Goal: Task Accomplishment & Management: Use online tool/utility

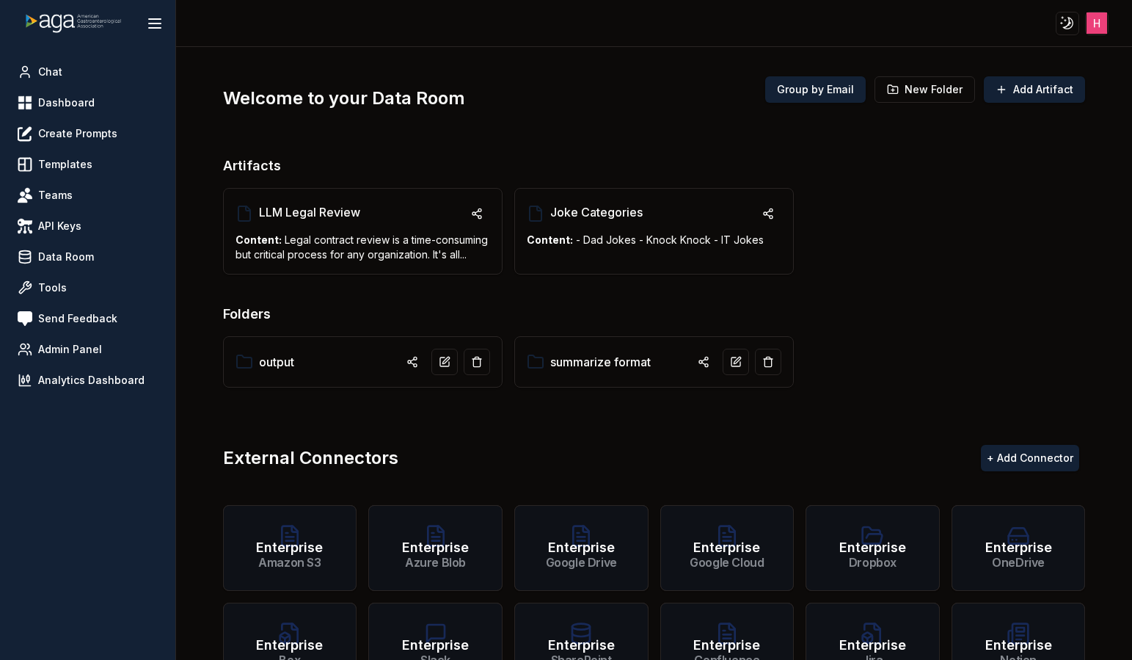
click at [849, 289] on div "Artifacts LLM Legal Review Content: Legal contract review is a time-consuming b…" at bounding box center [654, 224] width 863 height 136
click at [610, 365] on link "summarize format" at bounding box center [600, 362] width 101 height 18
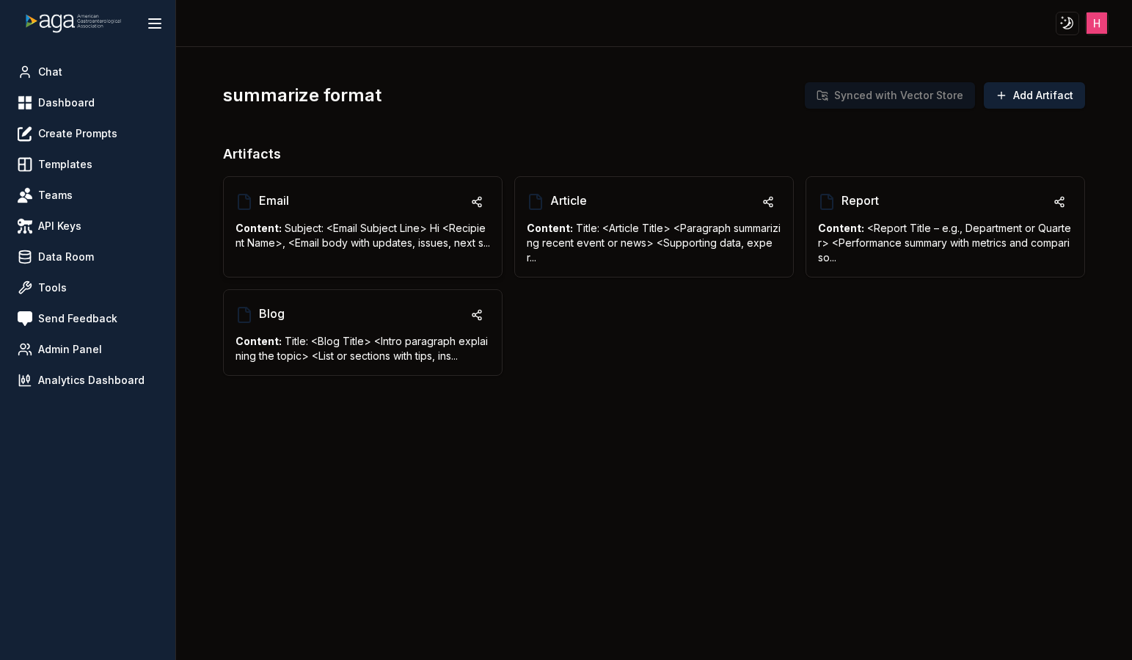
click at [372, 207] on div "Email" at bounding box center [363, 202] width 255 height 26
click at [261, 198] on span "Email" at bounding box center [274, 201] width 30 height 18
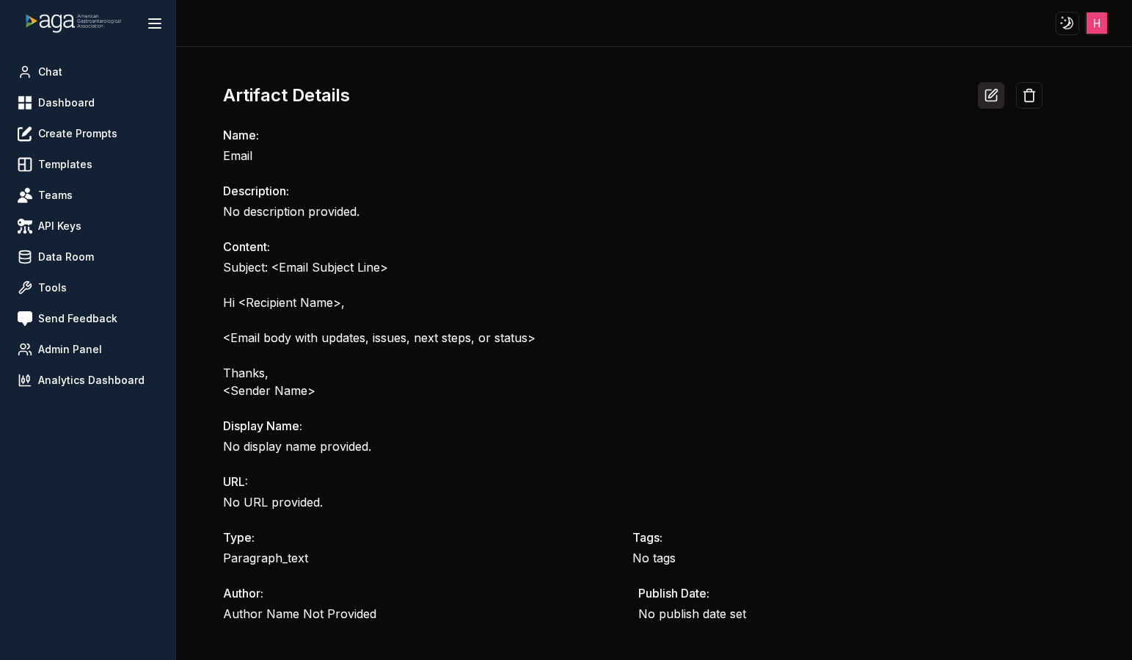
drag, startPoint x: 971, startPoint y: 92, endPoint x: 986, endPoint y: 92, distance: 14.7
click at [973, 92] on div "Artifact Details" at bounding box center [633, 95] width 820 height 26
click at [988, 92] on icon at bounding box center [991, 95] width 15 height 15
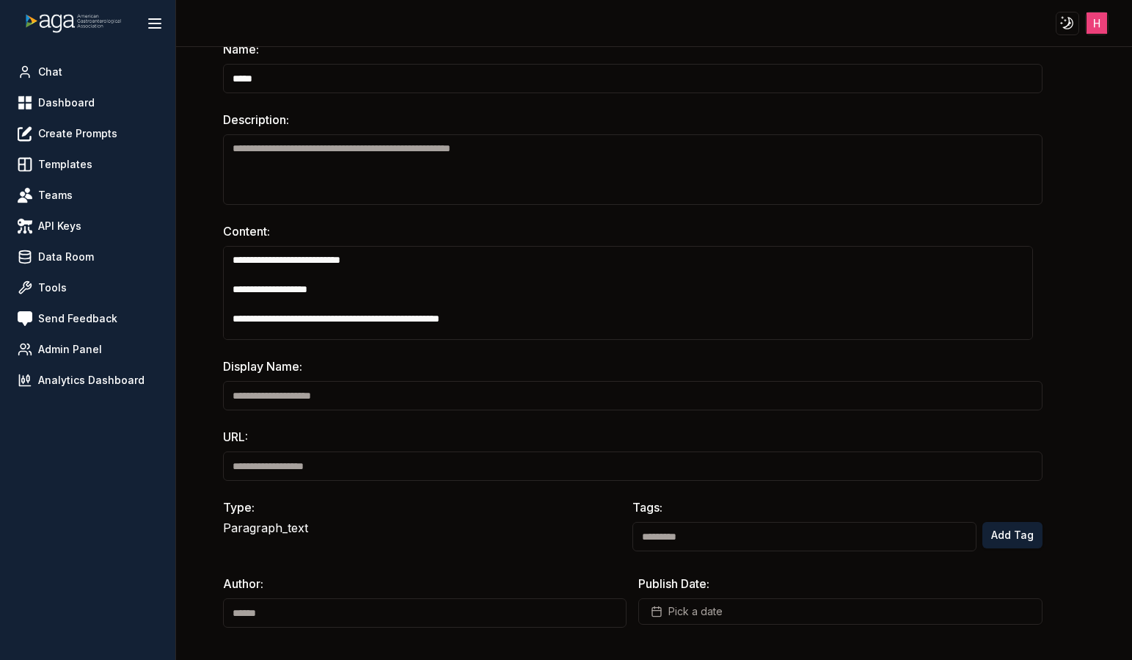
scroll to position [89, 0]
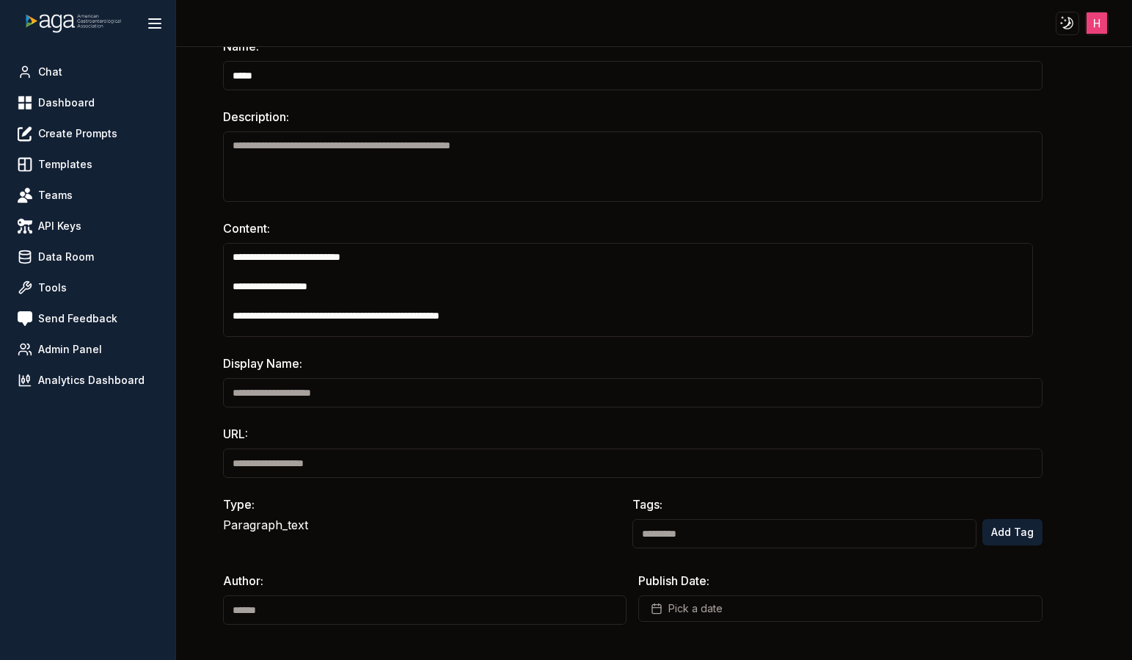
click at [311, 627] on div "**********" at bounding box center [654, 309] width 863 height 690
click at [310, 618] on input at bounding box center [425, 609] width 404 height 29
click at [307, 617] on input at bounding box center [425, 609] width 404 height 29
click at [443, 620] on input "*****" at bounding box center [425, 609] width 404 height 29
click at [442, 619] on input "*****" at bounding box center [425, 609] width 404 height 29
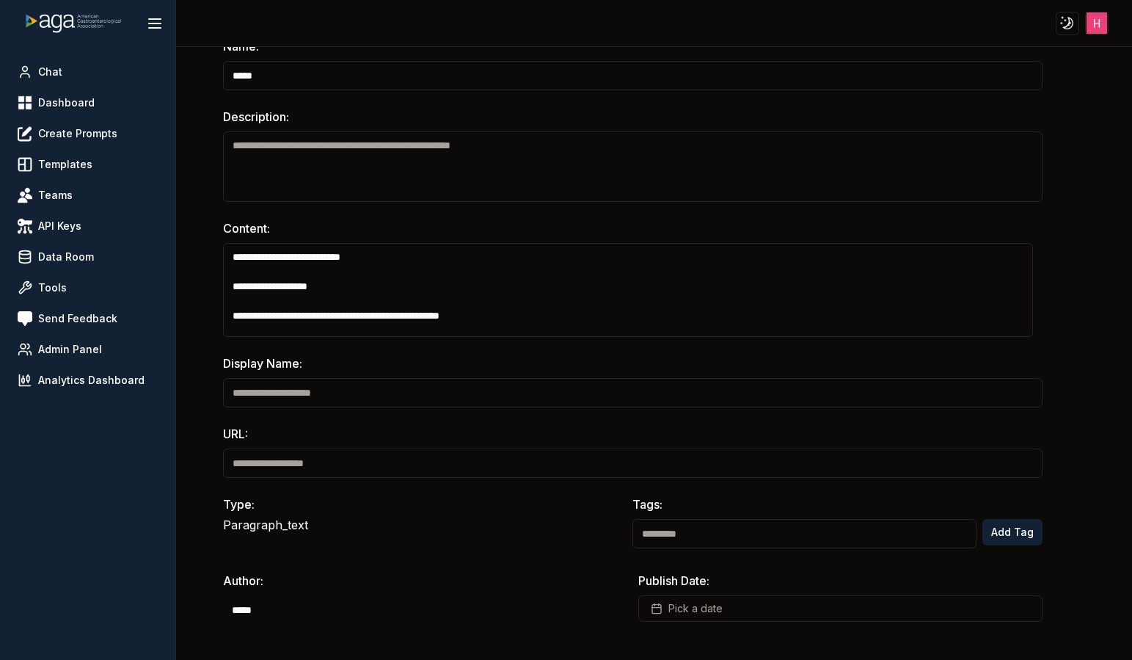
click at [442, 619] on input "*****" at bounding box center [425, 609] width 404 height 29
type input "*"
type input "***"
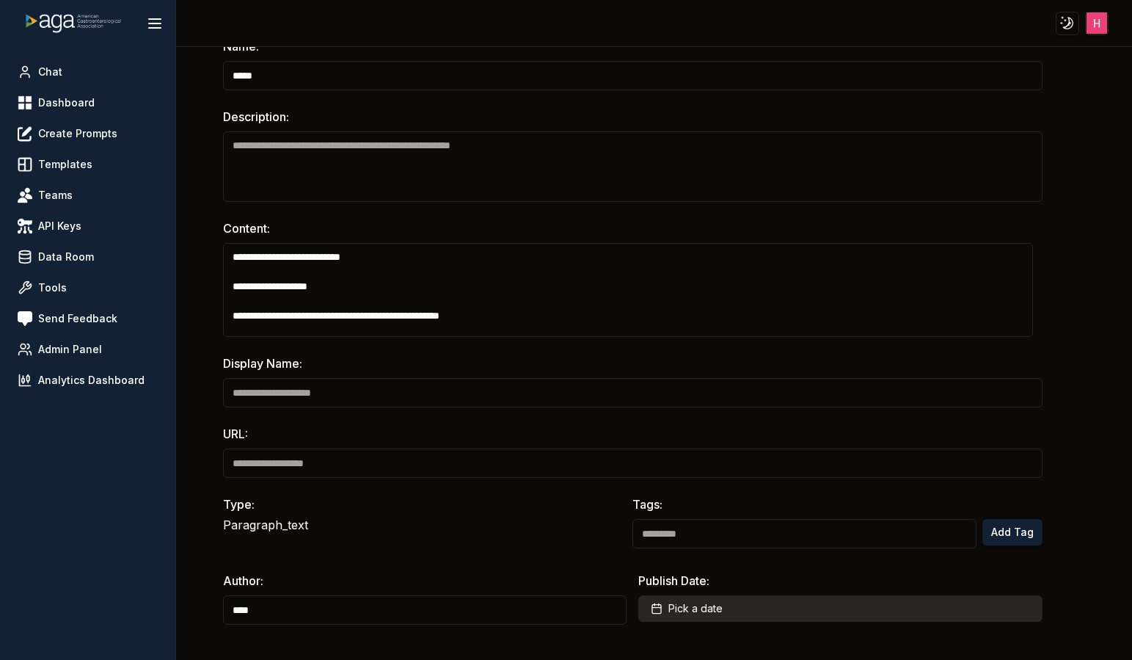
click at [781, 613] on button "Pick a date" at bounding box center [840, 608] width 404 height 26
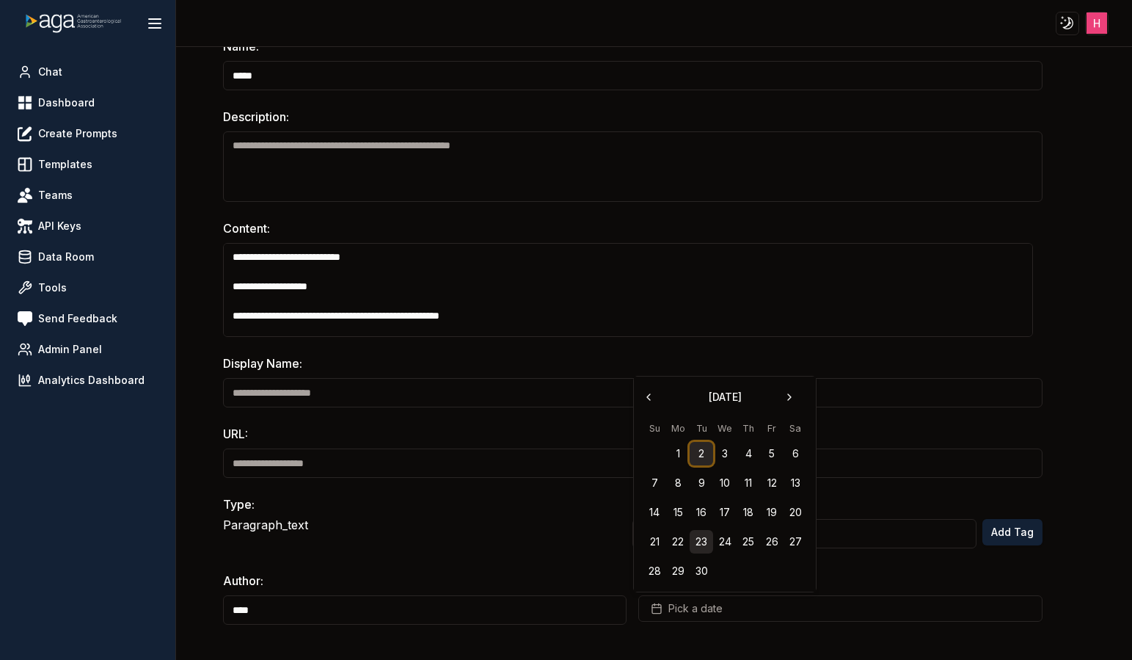
click at [699, 451] on button "2" at bounding box center [701, 453] width 23 height 23
drag, startPoint x: 1035, startPoint y: 116, endPoint x: 1049, endPoint y: 113, distance: 15.0
click at [1036, 116] on div "**********" at bounding box center [654, 309] width 863 height 690
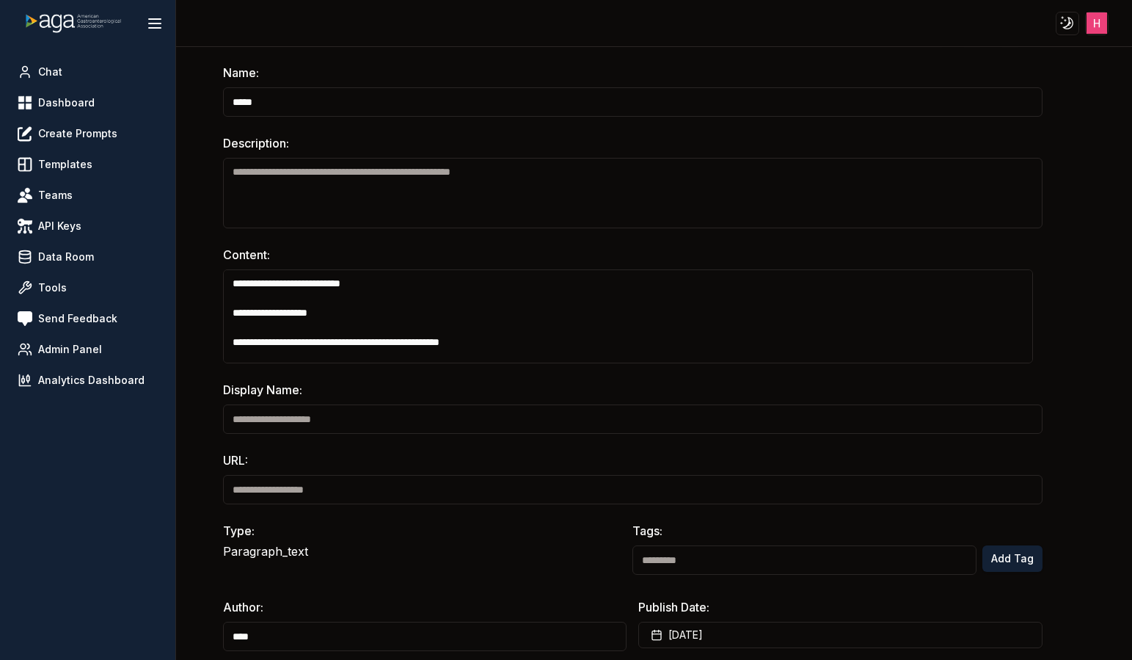
scroll to position [0, 0]
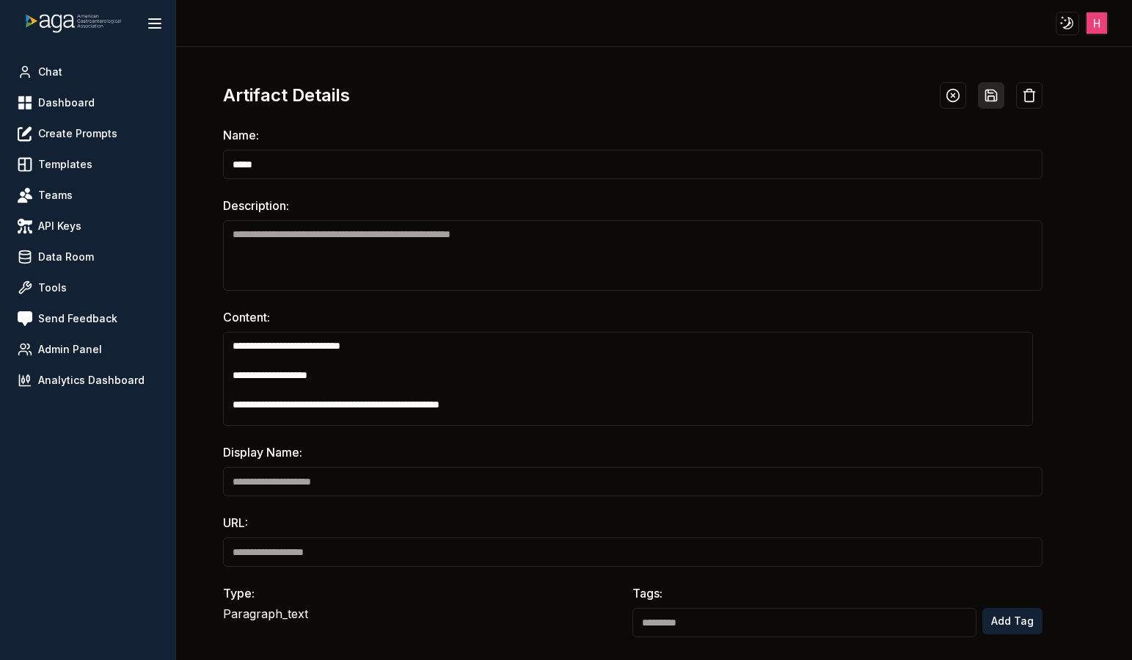
click at [986, 98] on icon at bounding box center [990, 95] width 11 height 11
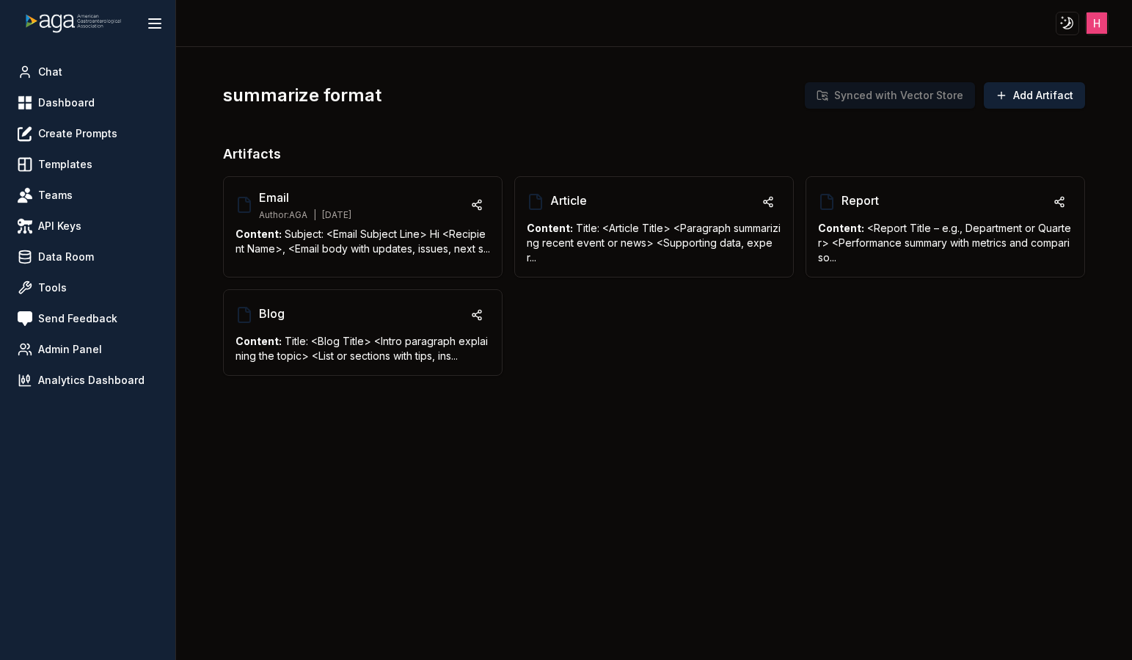
click at [861, 376] on div "Email Author: AGA | [DATE] Content: Subject: <Email Subject Line> Hi <Recipient…" at bounding box center [654, 276] width 863 height 200
click at [280, 90] on h1 "summarize format" at bounding box center [302, 95] width 158 height 23
click at [346, 102] on h1 "summarize format" at bounding box center [302, 95] width 158 height 23
copy h1 "summarize format"
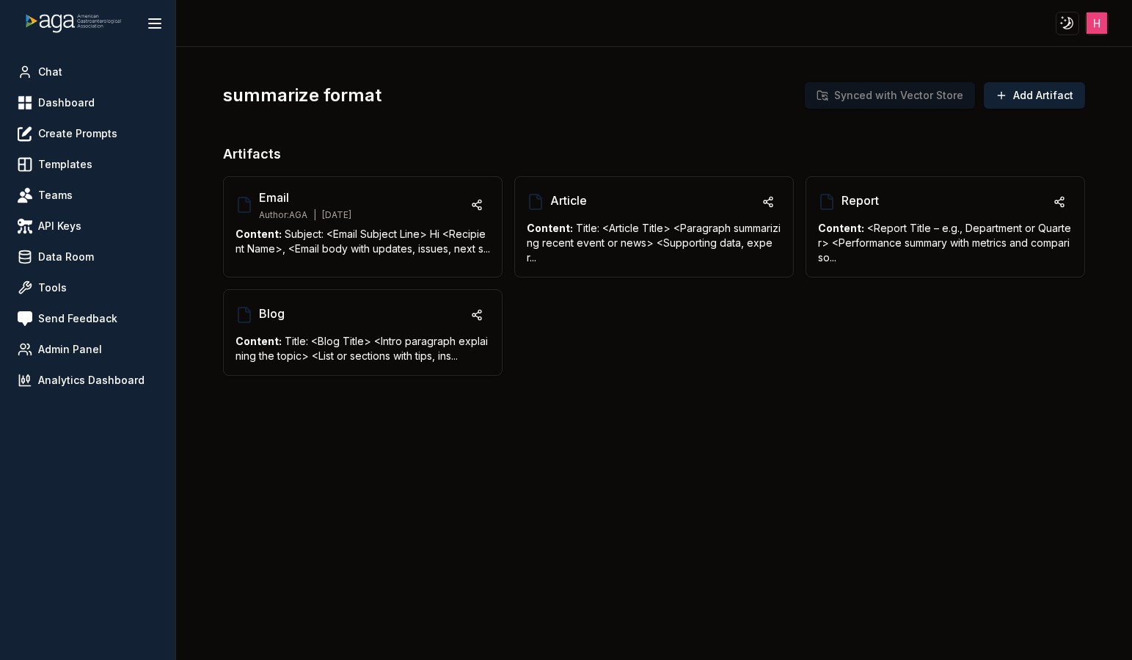
click at [602, 371] on div "Email Author: AGA | [DATE] Content: Subject: <Email Subject Line> Hi <Recipient…" at bounding box center [654, 276] width 863 height 200
click at [58, 101] on span "Dashboard" at bounding box center [66, 102] width 56 height 15
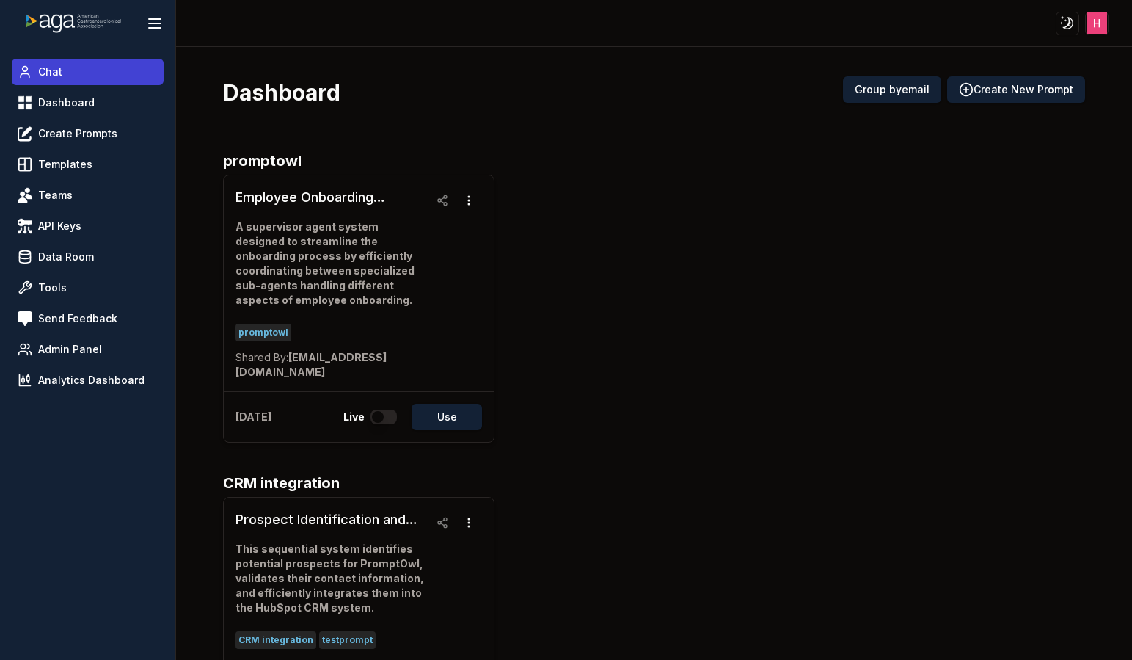
click at [57, 81] on link "Chat" at bounding box center [88, 72] width 152 height 26
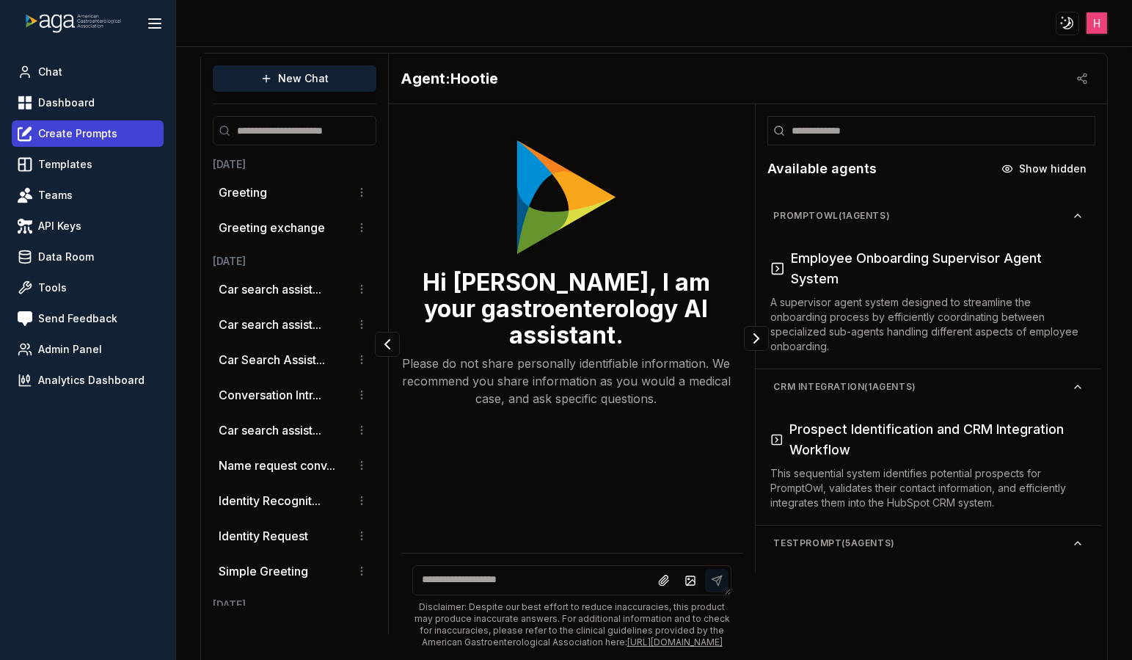
click at [76, 133] on span "Create Prompts" at bounding box center [77, 133] width 79 height 15
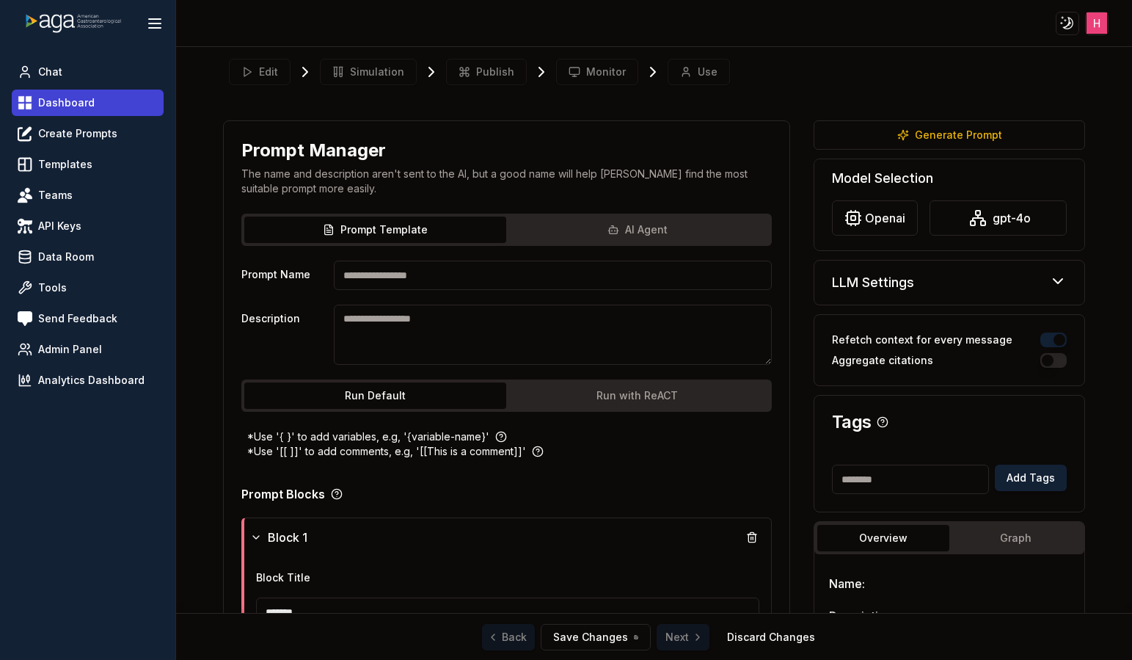
click at [76, 107] on span "Dashboard" at bounding box center [66, 102] width 56 height 15
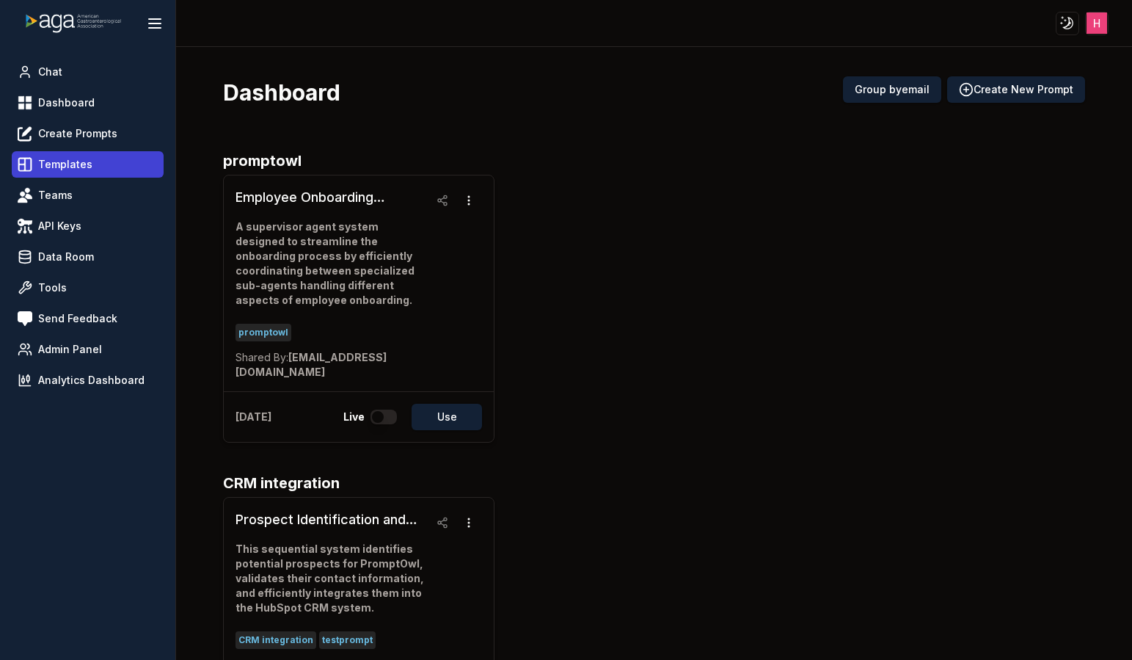
click at [76, 167] on span "Templates" at bounding box center [65, 164] width 54 height 15
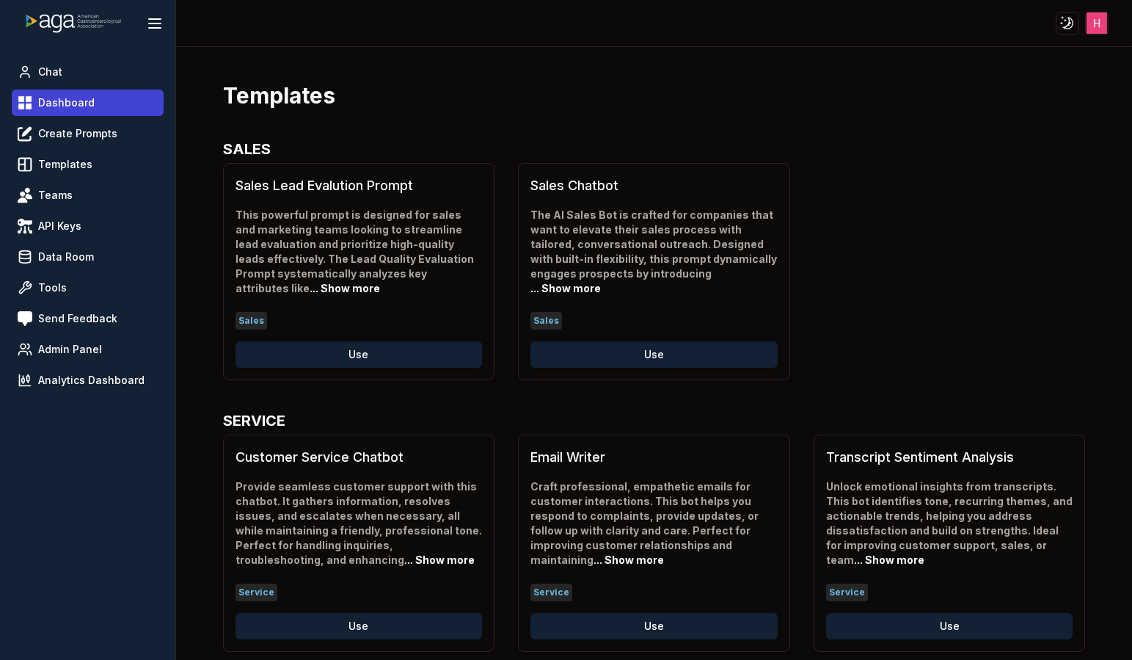
click at [86, 114] on link "Dashboard" at bounding box center [88, 103] width 152 height 26
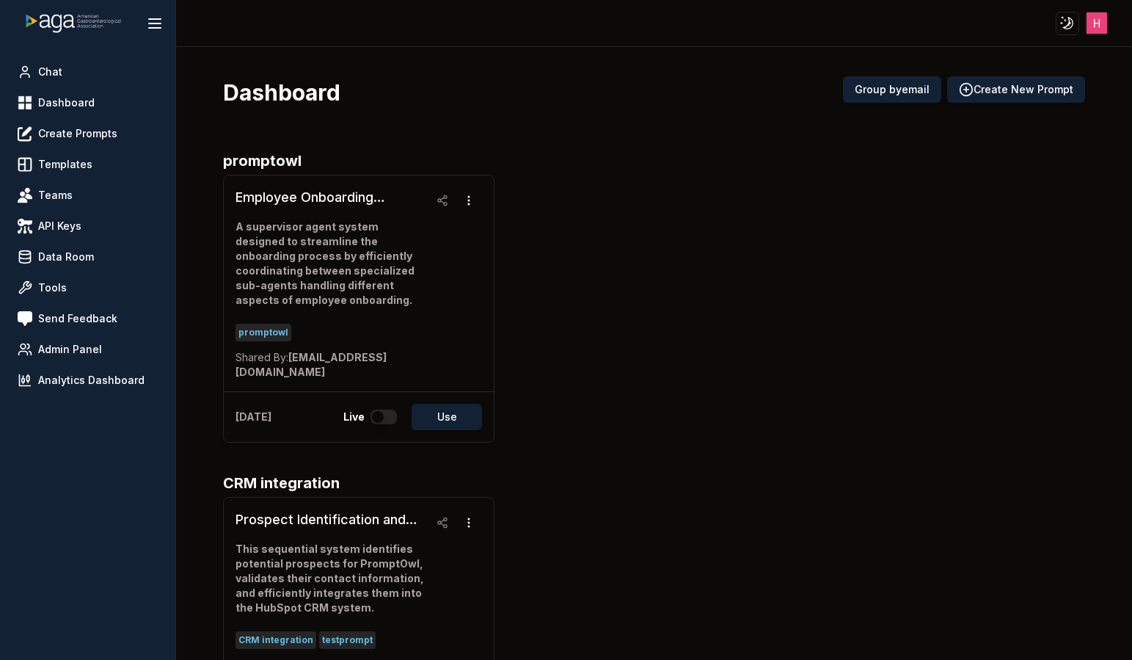
click at [785, 299] on div "Employee Onboarding Supervisor Agent System A supervisor agent system designed …" at bounding box center [654, 309] width 863 height 268
click at [855, 77] on button "Group by email" at bounding box center [892, 89] width 98 height 26
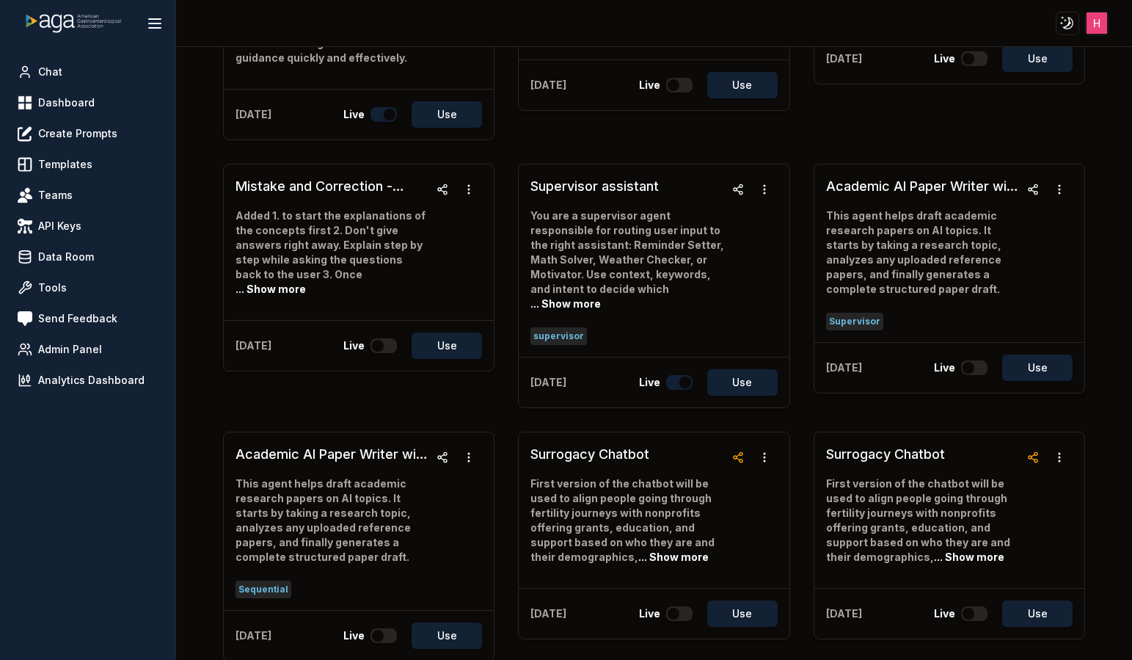
scroll to position [1875, 0]
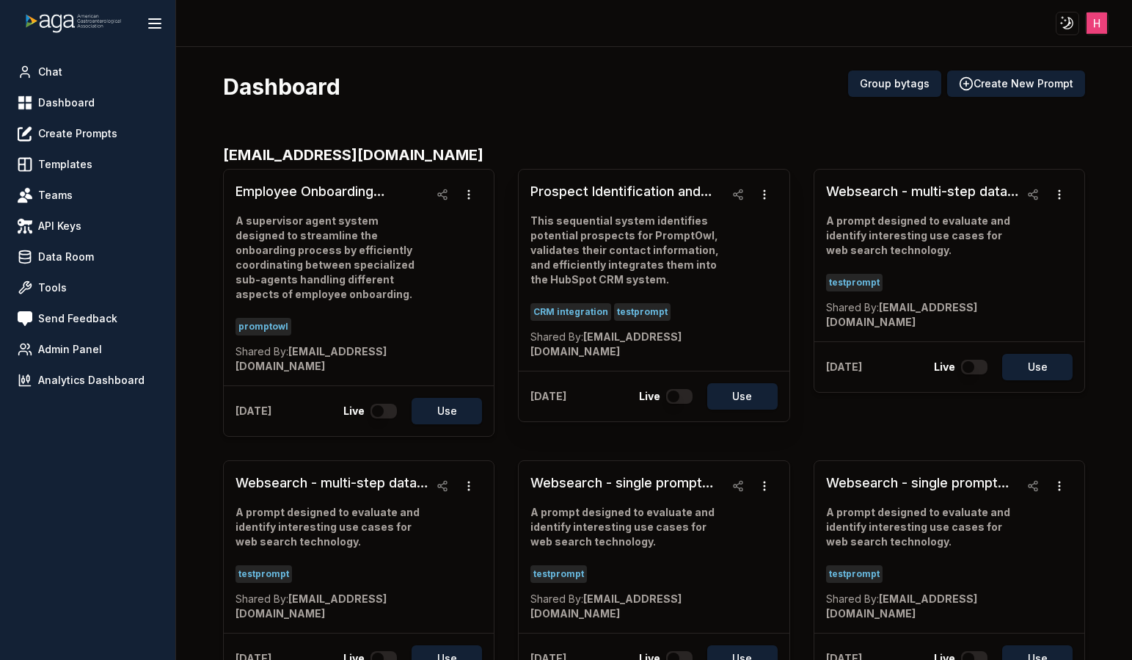
click at [540, 371] on div "[DATE] Live Use" at bounding box center [654, 396] width 271 height 51
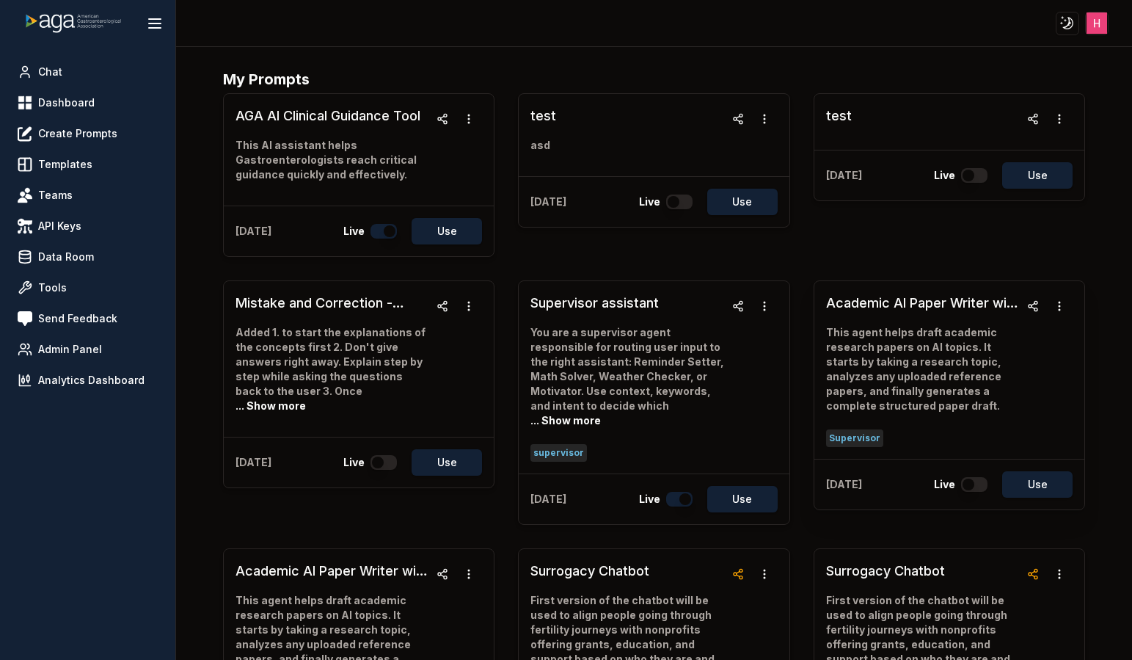
scroll to position [1388, 0]
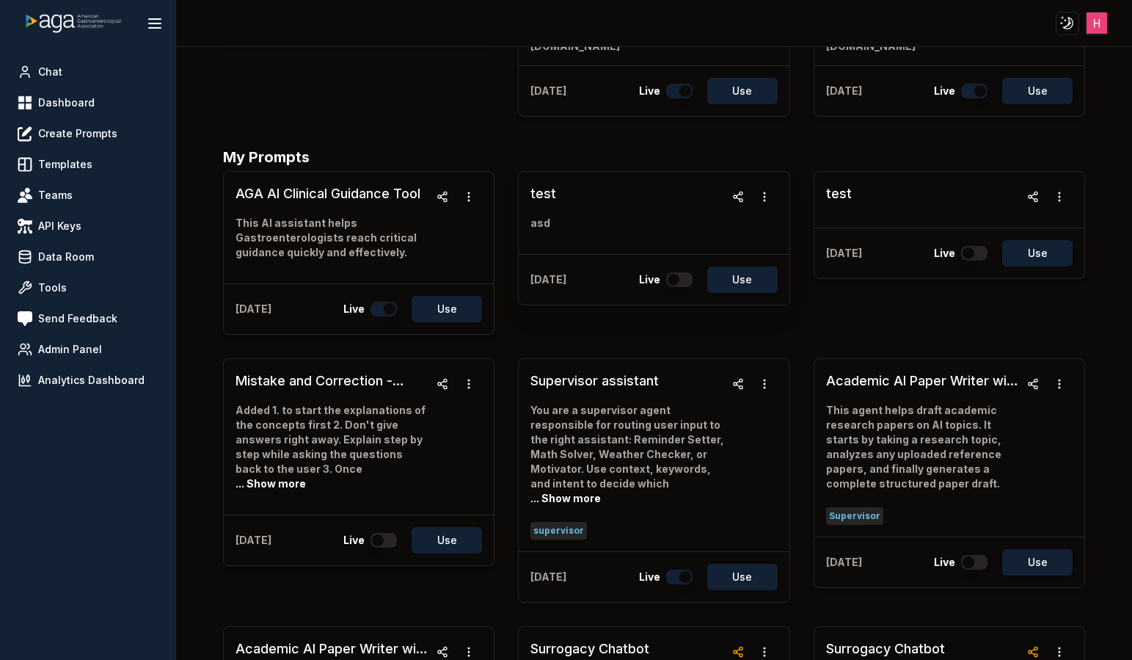
click at [542, 183] on h3 "test" at bounding box center [544, 193] width 26 height 21
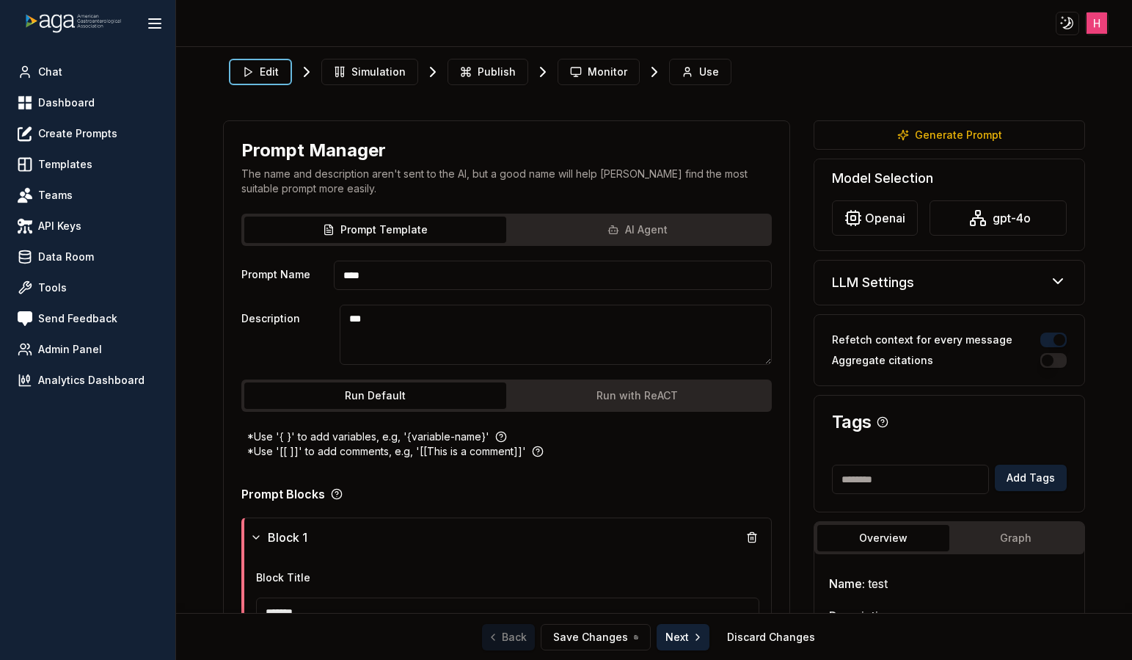
scroll to position [282, 0]
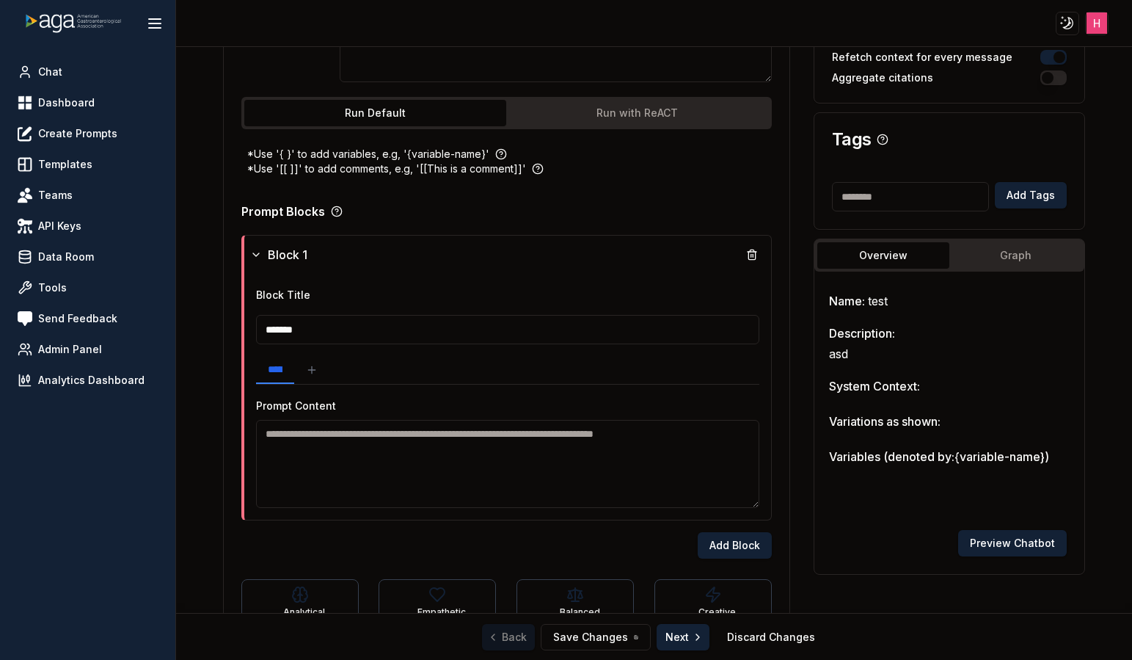
click at [366, 440] on textarea at bounding box center [507, 464] width 503 height 88
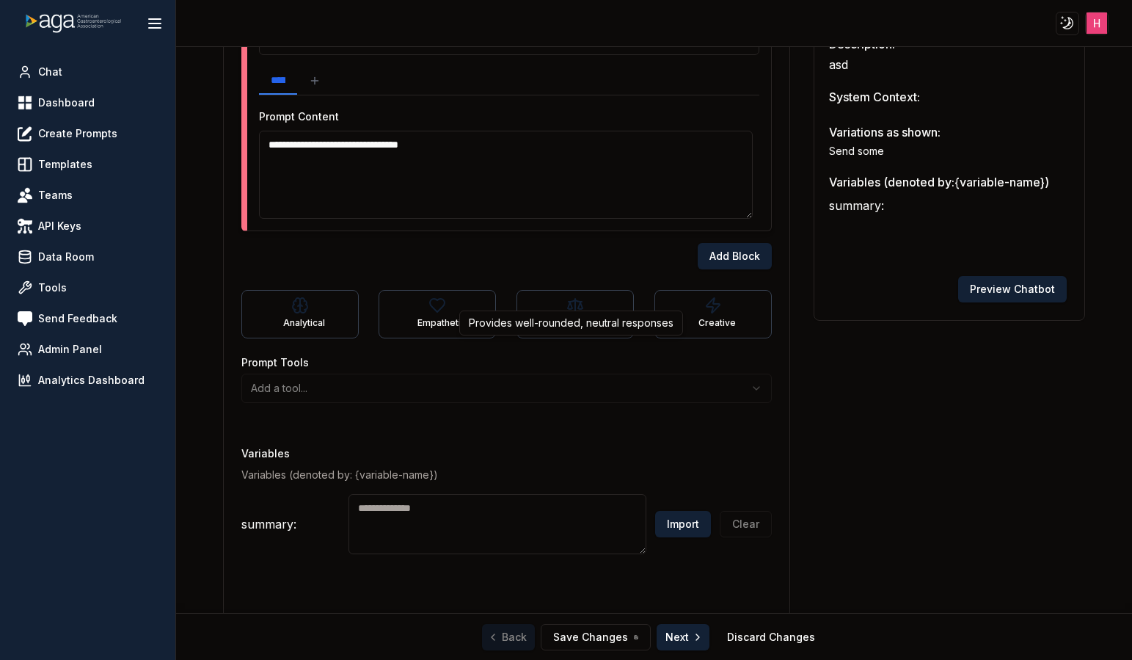
scroll to position [578, 0]
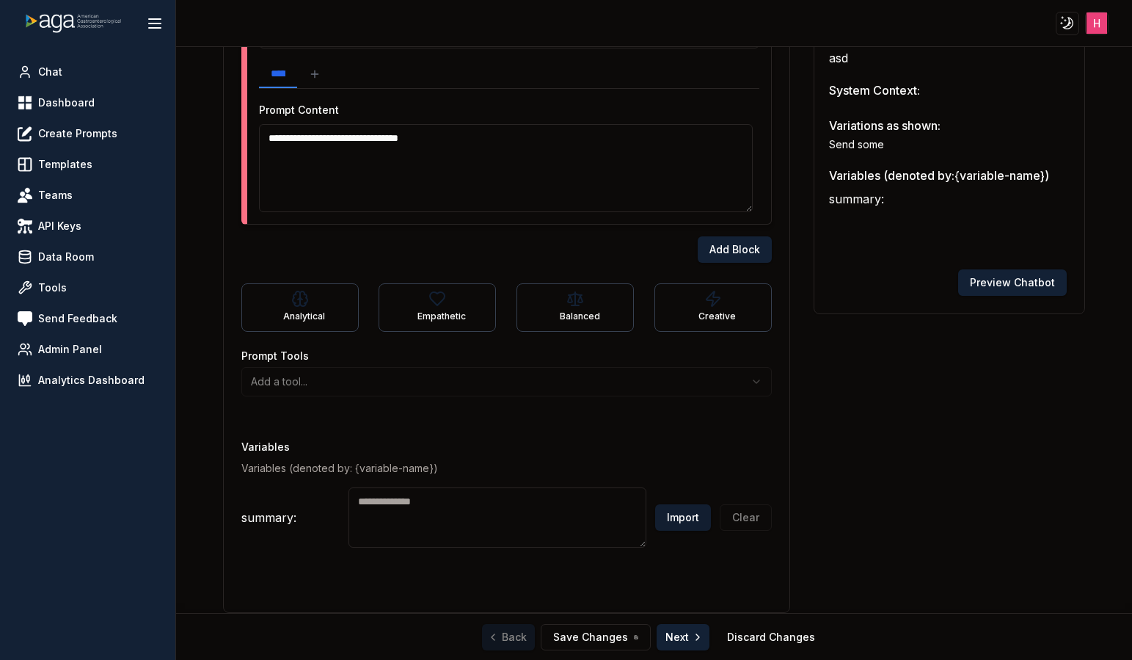
type textarea "**********"
click at [668, 519] on button "Import" at bounding box center [683, 517] width 56 height 26
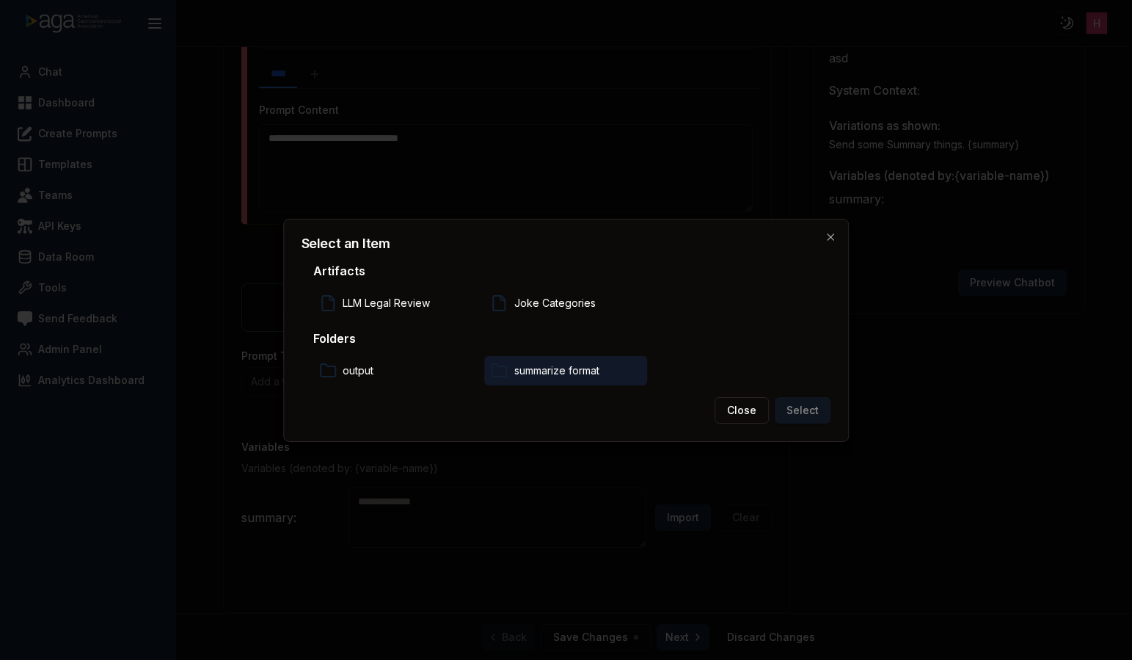
click at [579, 373] on p "summarize format" at bounding box center [556, 370] width 85 height 15
click at [812, 410] on button "Select" at bounding box center [803, 410] width 56 height 26
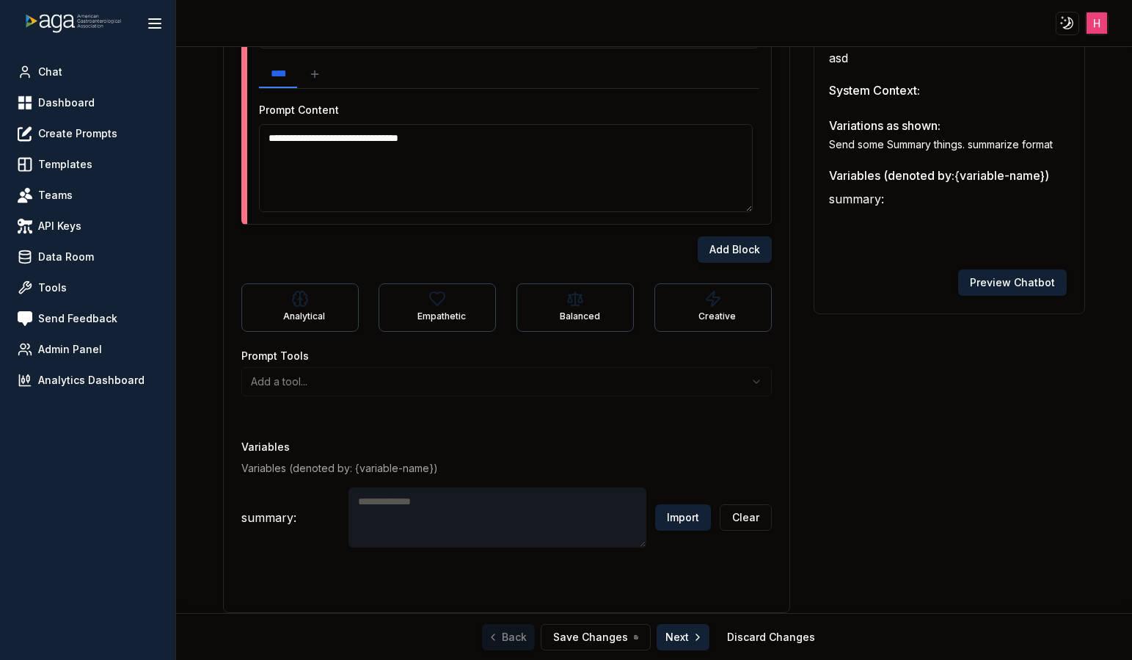
type textarea "**********"
click at [589, 649] on button "Save Changes" at bounding box center [596, 637] width 110 height 26
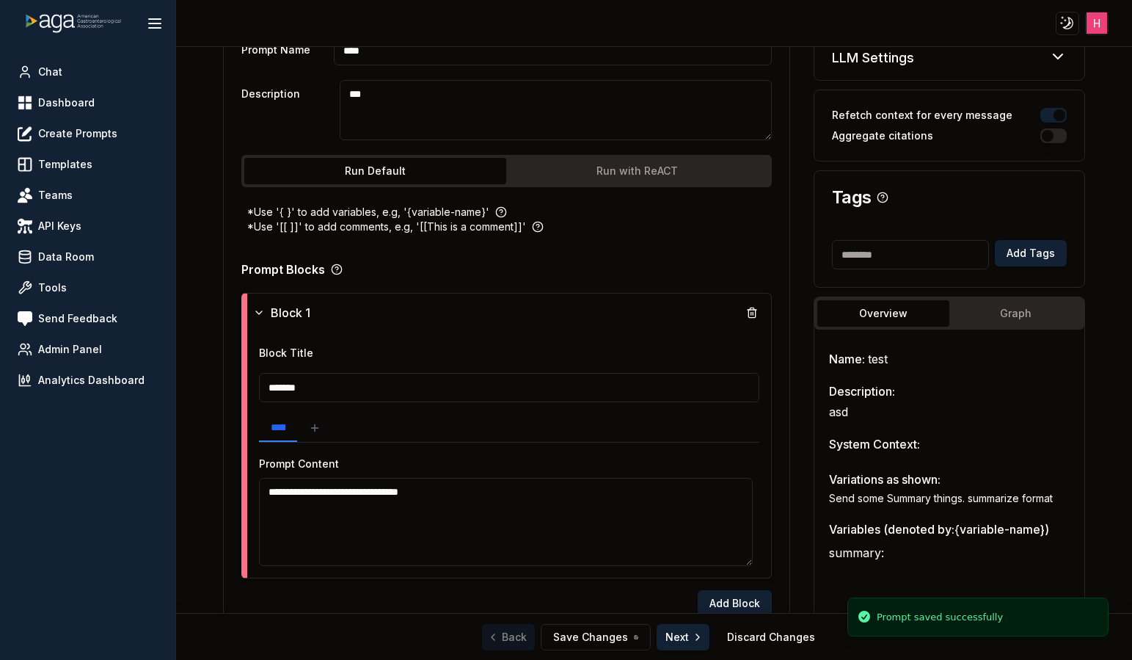
scroll to position [22, 0]
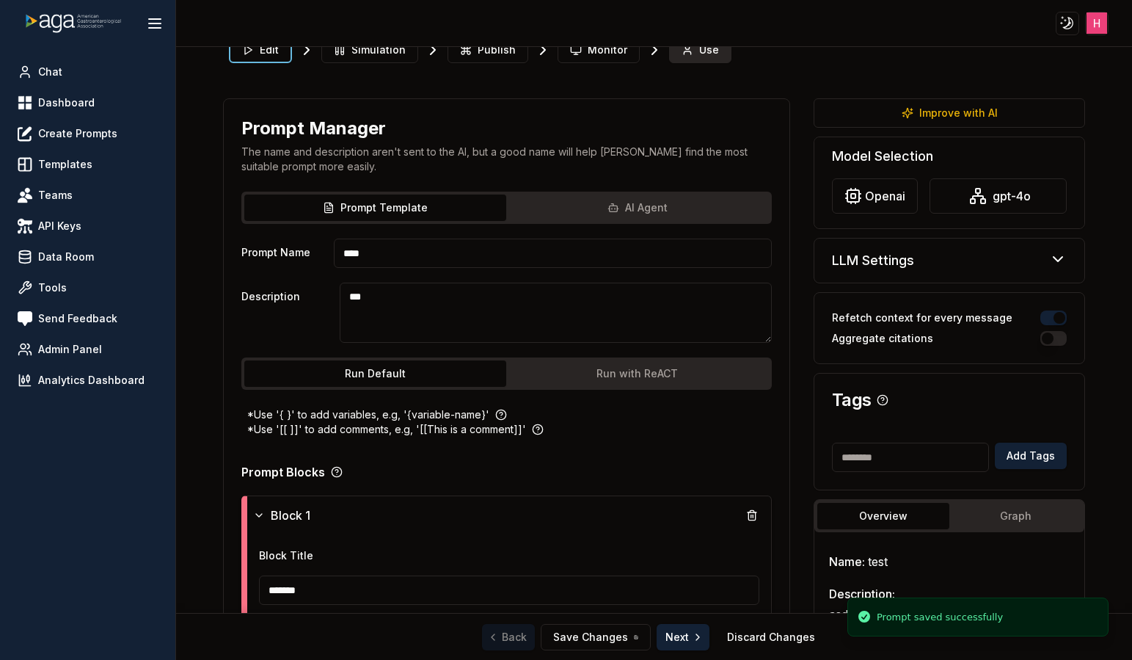
click at [699, 48] on span "Use" at bounding box center [709, 50] width 20 height 15
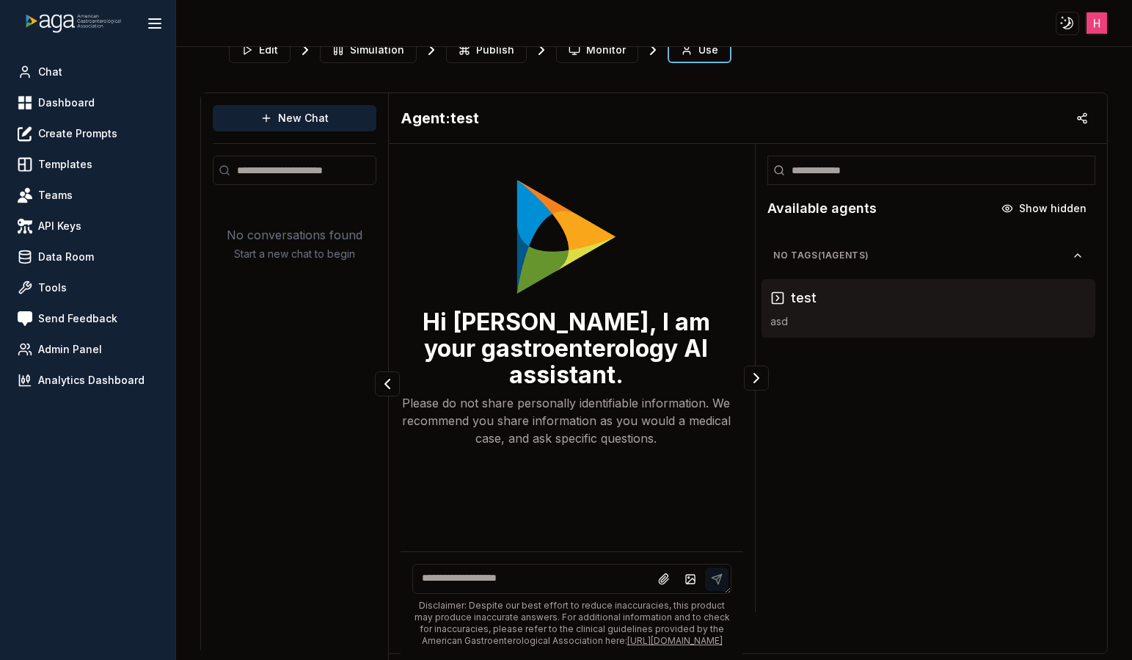
click at [467, 569] on textarea at bounding box center [572, 579] width 320 height 30
type textarea "**********"
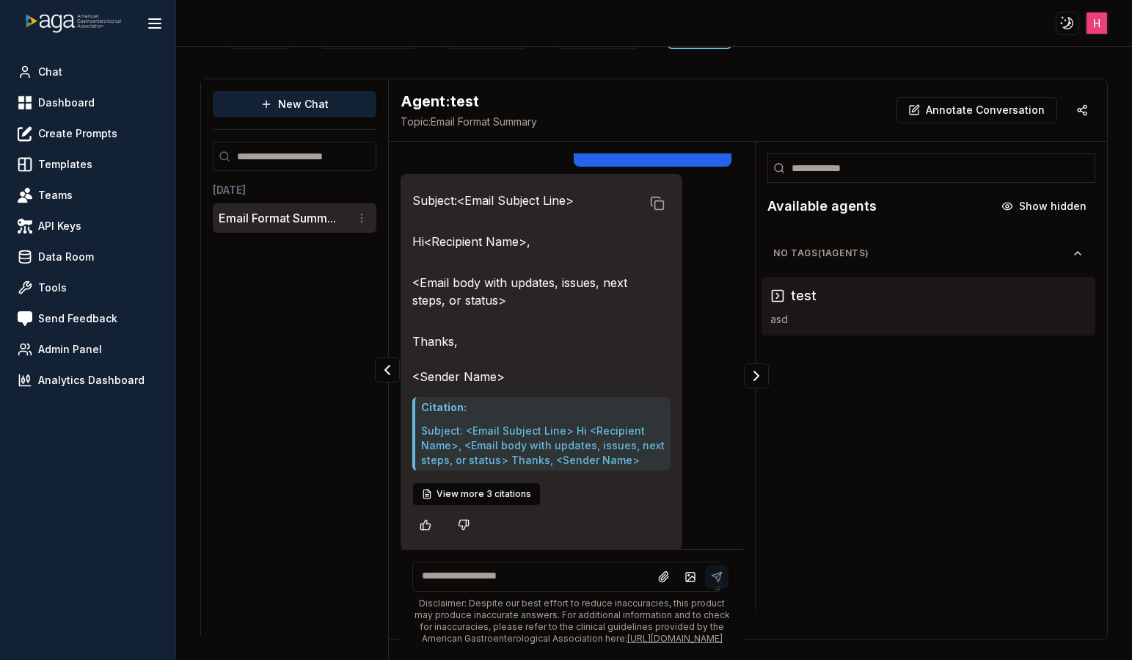
scroll to position [29, 0]
click at [499, 483] on button "View more 3 citations" at bounding box center [476, 492] width 128 height 23
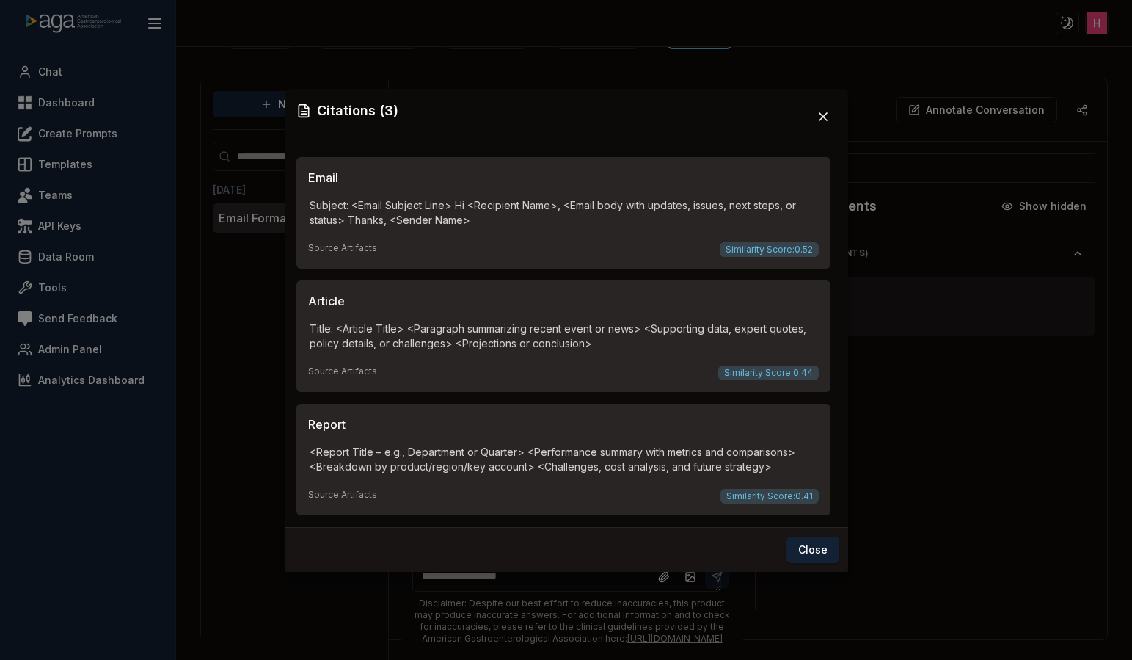
click at [1051, 395] on div "Citations ( 3 ) Email Subject: <Email Subject Line> Hi <Recipient Name>, <Email…" at bounding box center [566, 330] width 1132 height 660
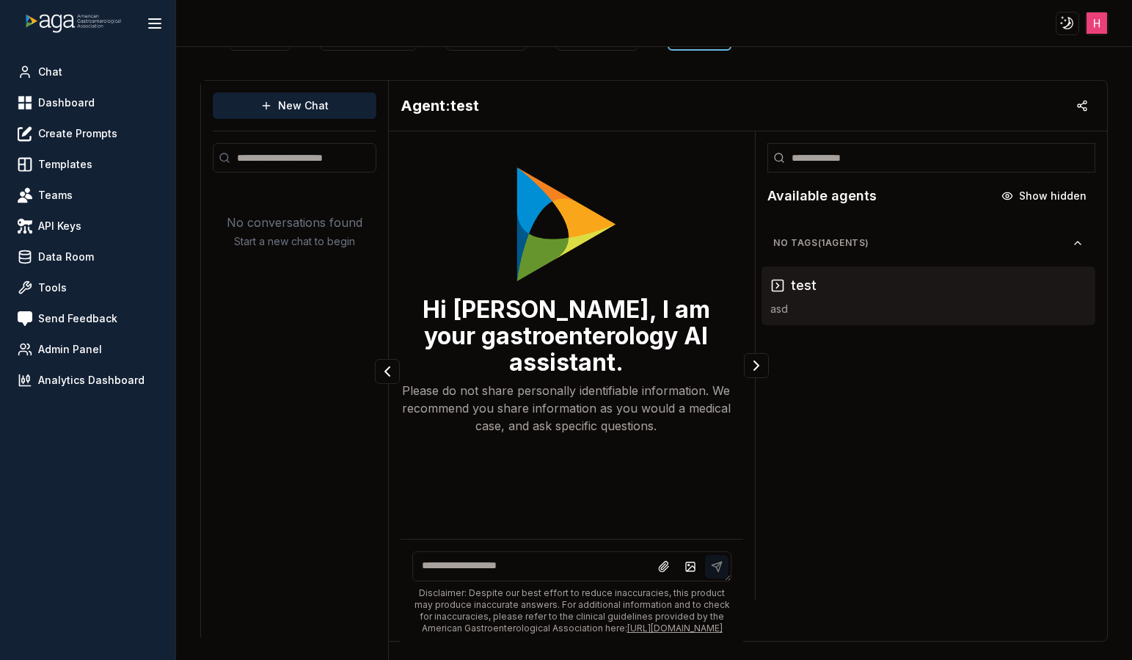
scroll to position [36, 0]
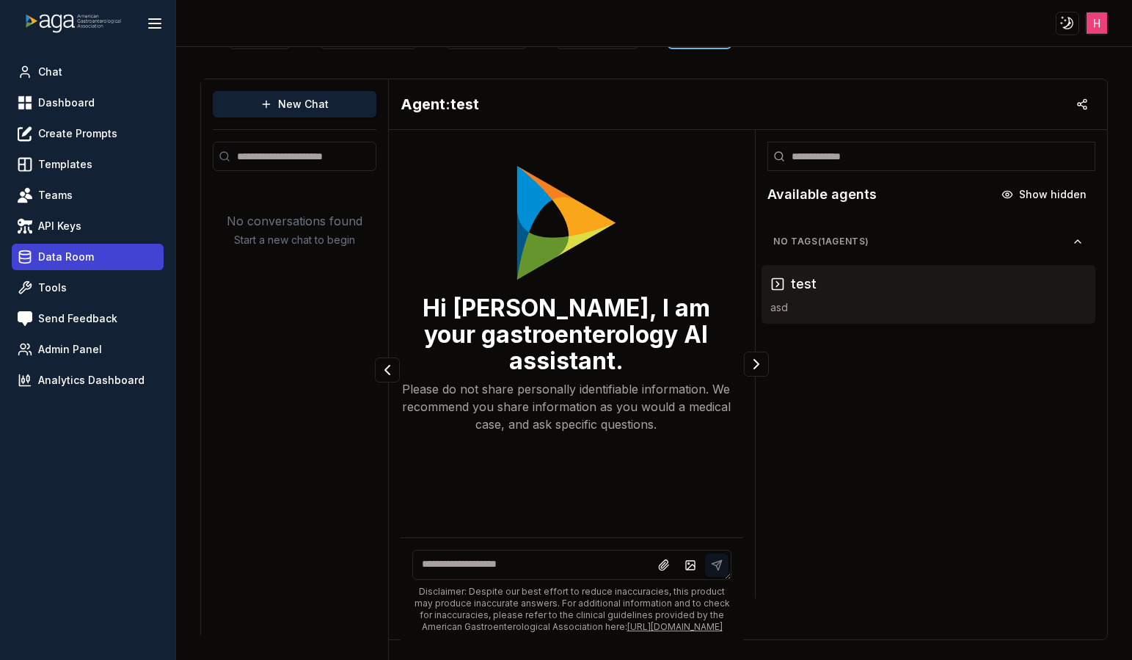
click at [68, 263] on span "Data Room" at bounding box center [66, 256] width 56 height 15
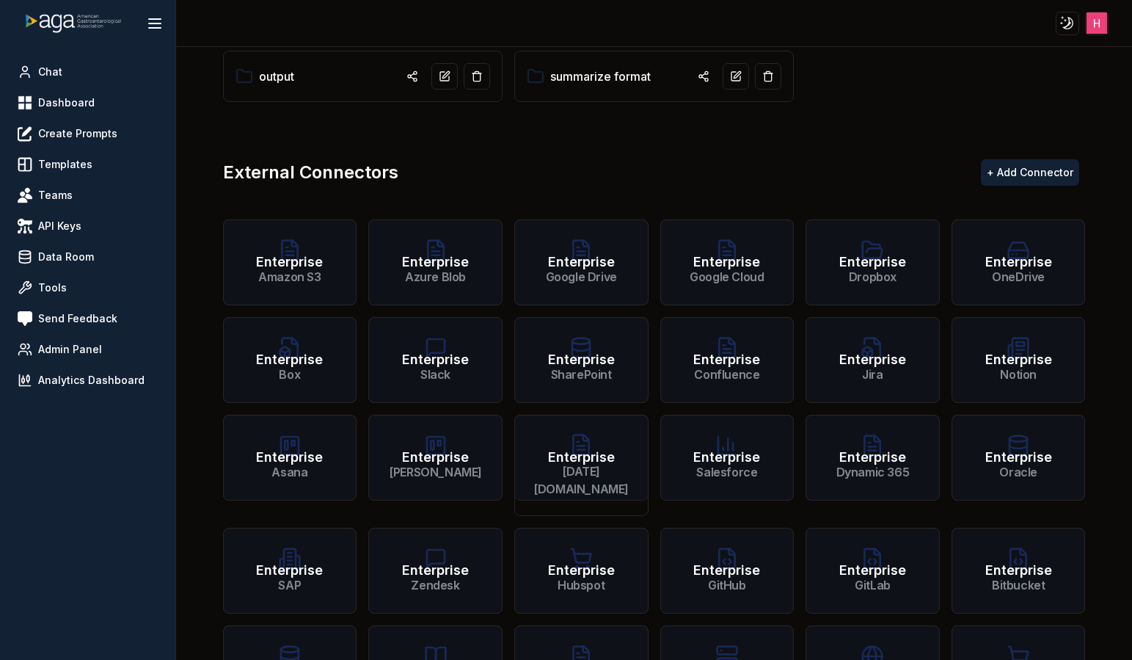
scroll to position [3, 0]
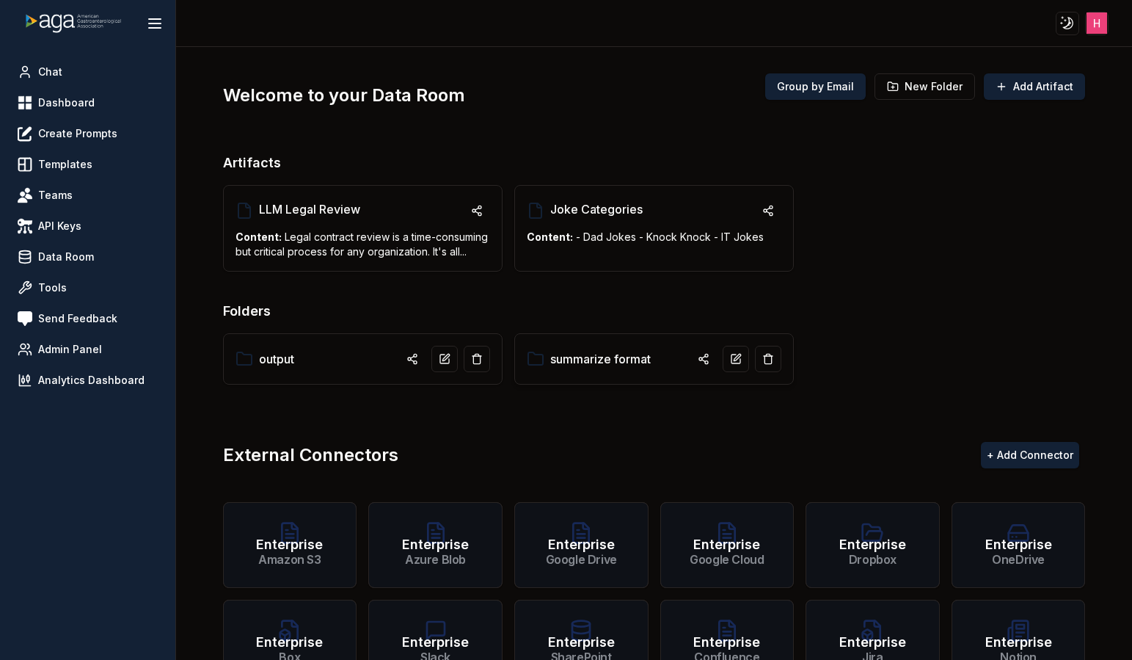
click at [596, 353] on link "summarize format" at bounding box center [600, 359] width 101 height 18
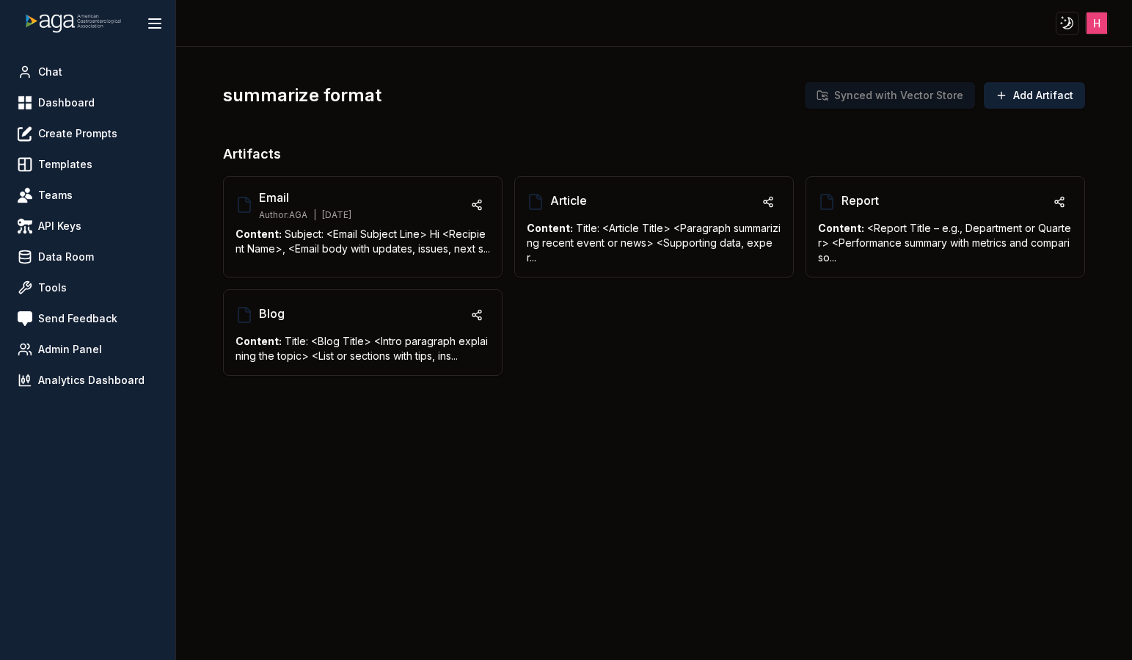
click at [892, 120] on div "summarize format Synced with Vector Store Add Artifact Artifacts Email Author: …" at bounding box center [654, 238] width 863 height 358
click at [898, 94] on button "Synced with Vector Store" at bounding box center [890, 95] width 170 height 26
click at [954, 435] on div "summarize format Synced with Vector Store Add Artifact Artifacts Email Author: …" at bounding box center [654, 353] width 956 height 613
click at [1022, 98] on button "Add Artifact" at bounding box center [1034, 95] width 101 height 26
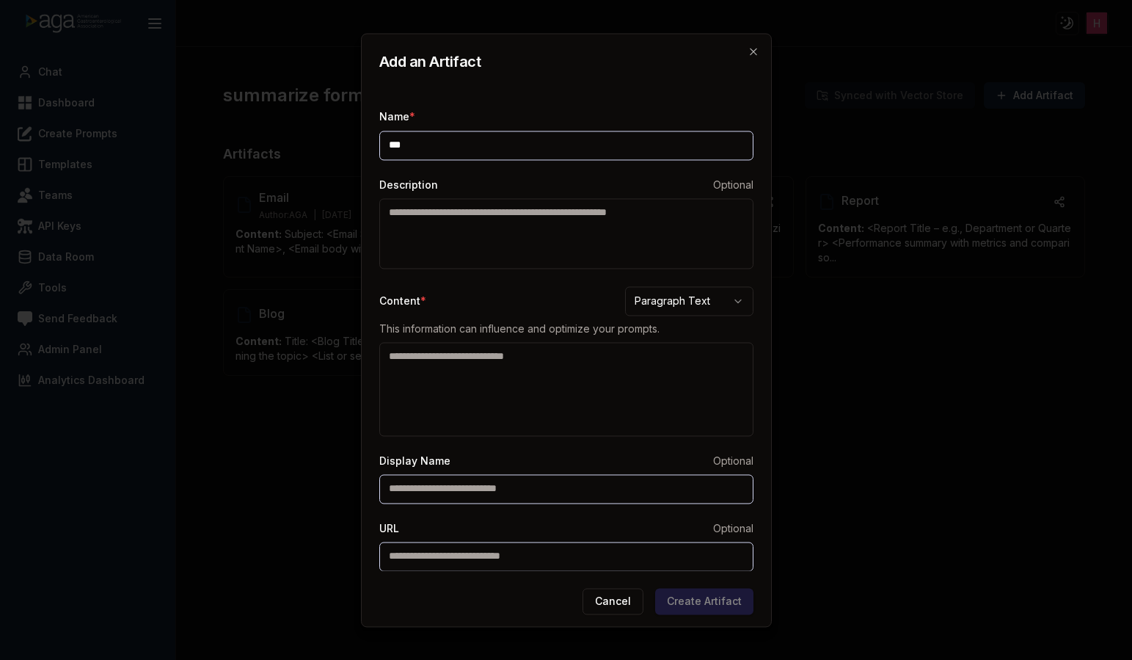
type input "*"
type input "****"
click at [509, 233] on textarea "Description" at bounding box center [566, 233] width 374 height 70
click at [500, 379] on textarea "Content *" at bounding box center [566, 389] width 374 height 94
type textarea "****"
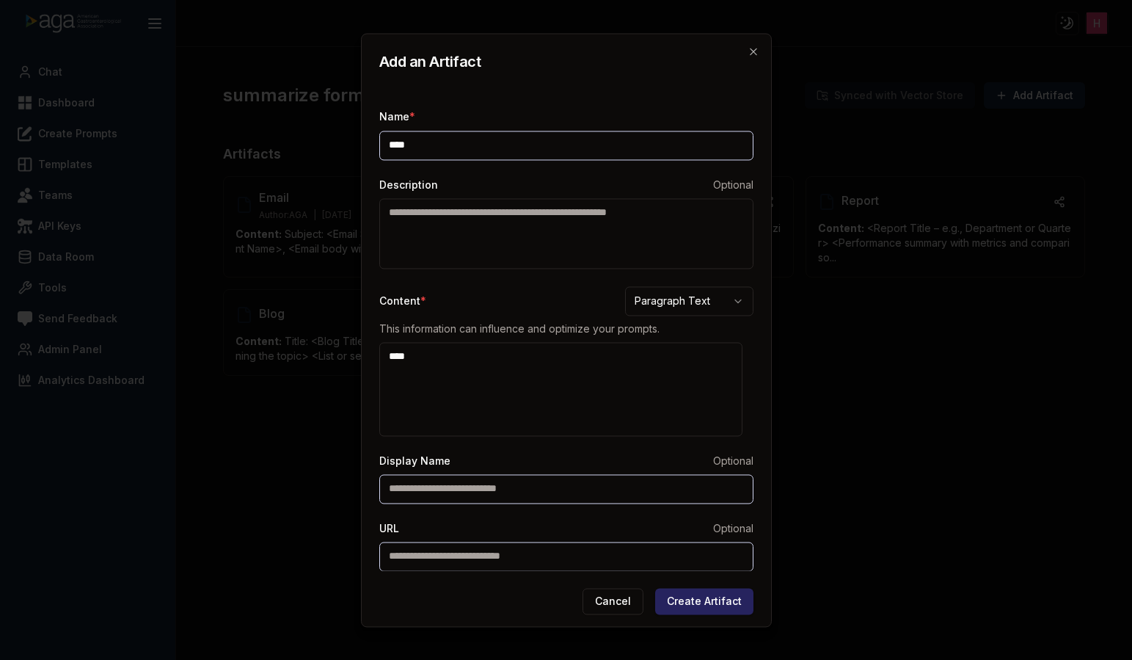
click at [729, 599] on button "Create Artifact" at bounding box center [704, 601] width 98 height 26
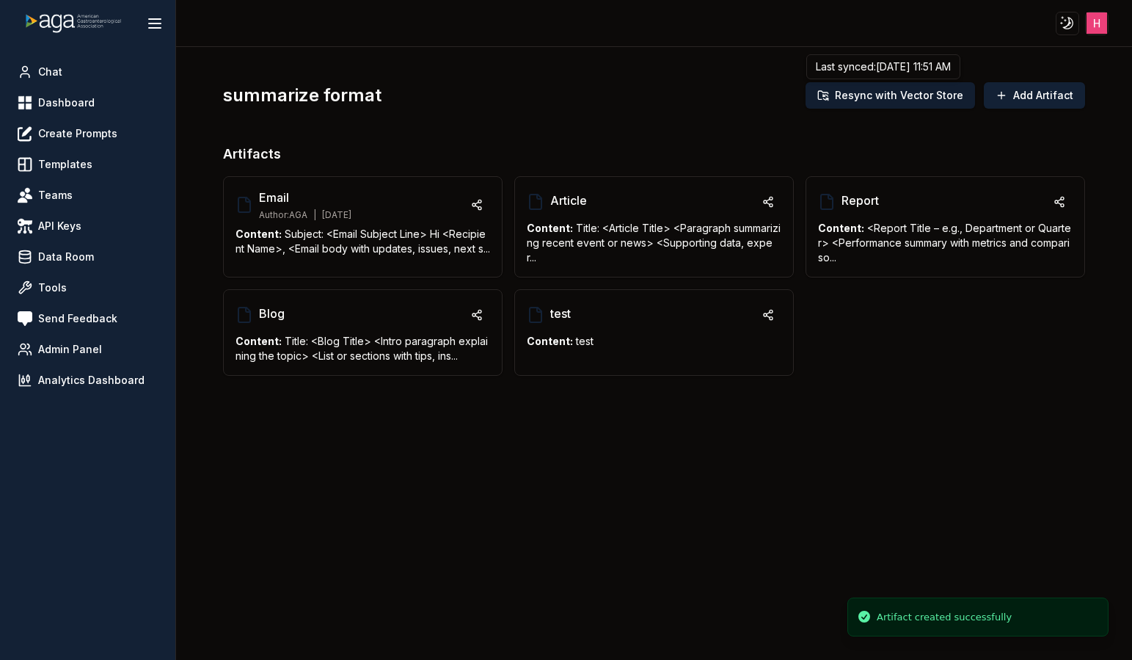
click at [909, 90] on button "Resync with Vector Store" at bounding box center [890, 95] width 169 height 26
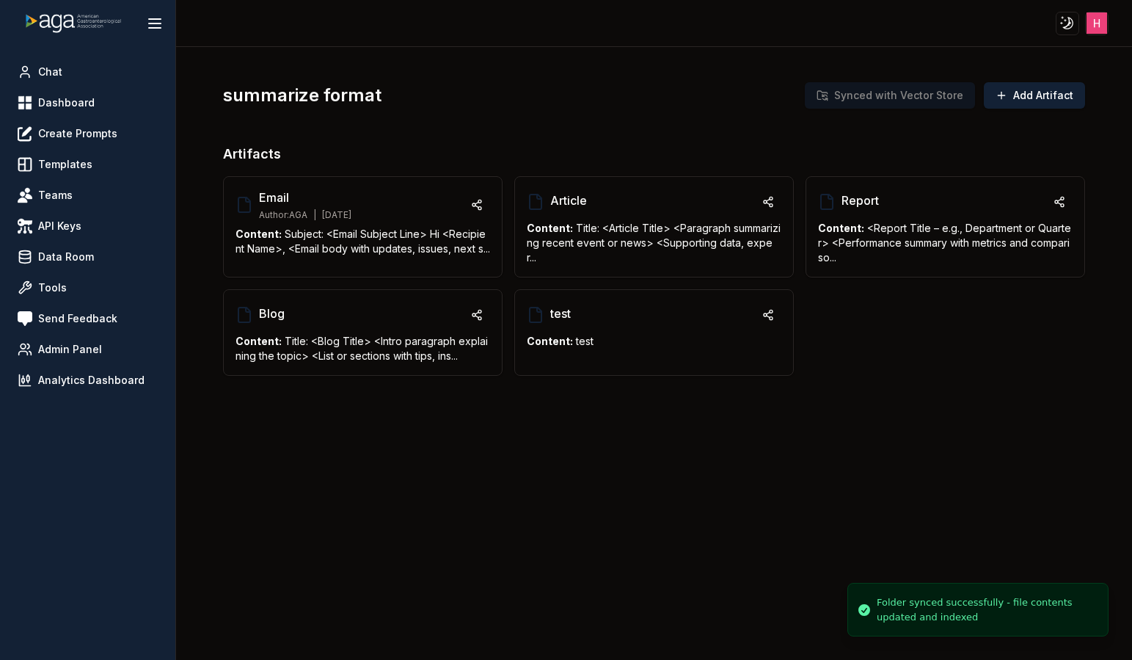
click at [542, 125] on div "summarize format Synced with Vector Store Add Artifact Artifacts Email Author: …" at bounding box center [654, 238] width 863 height 358
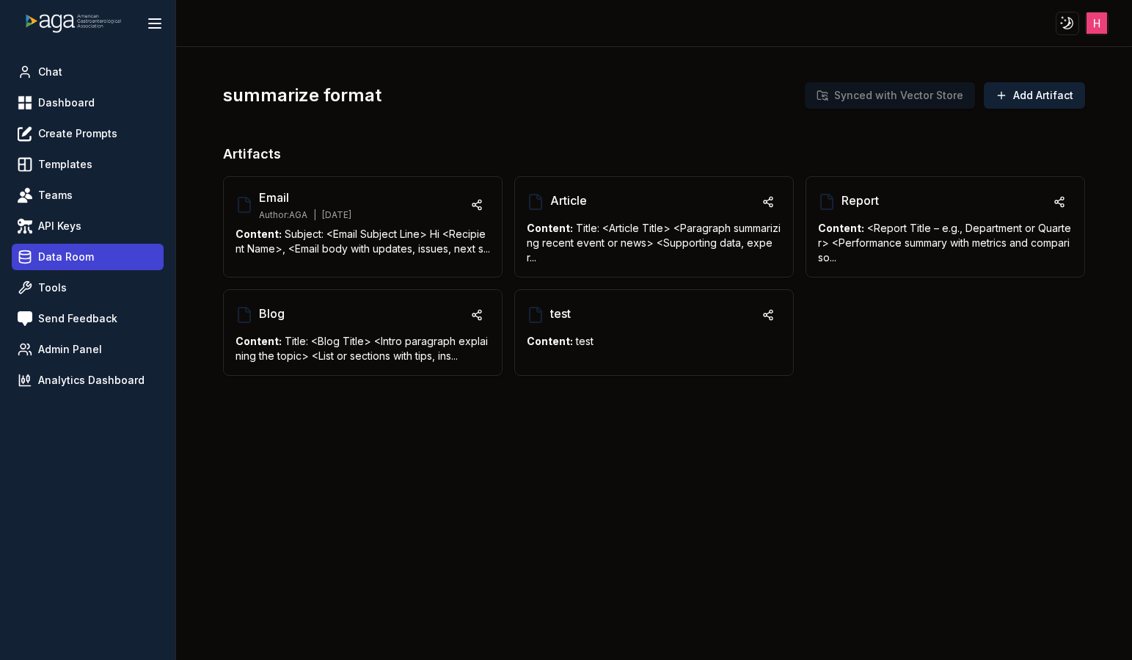
click at [79, 253] on span "Data Room" at bounding box center [66, 256] width 56 height 15
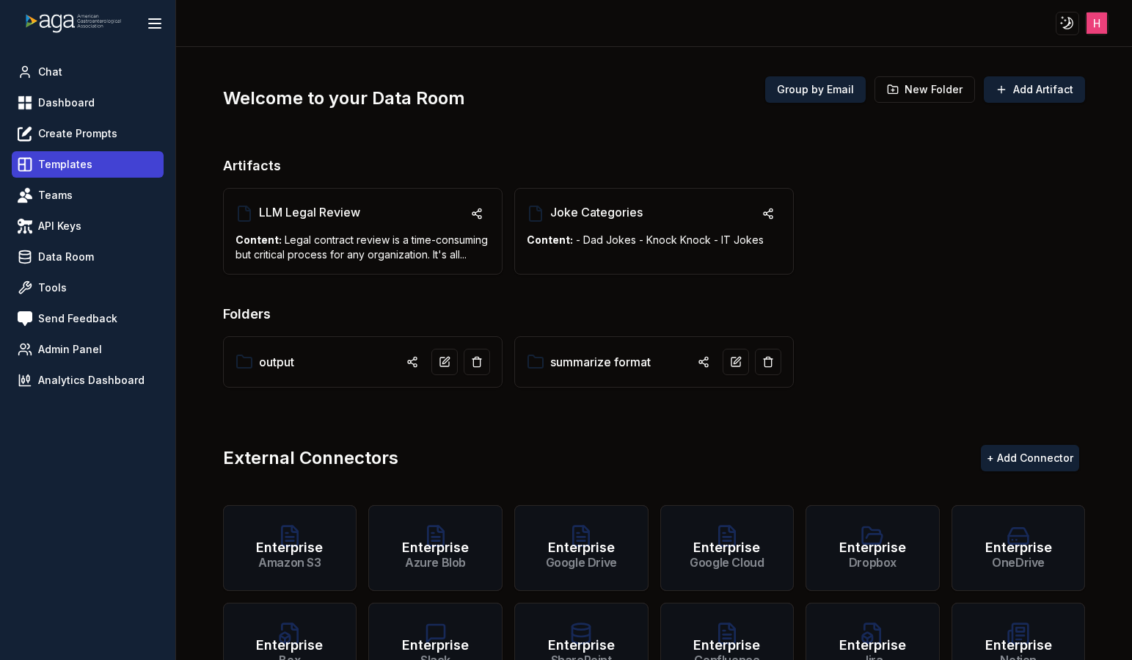
click at [71, 164] on span "Templates" at bounding box center [65, 164] width 54 height 15
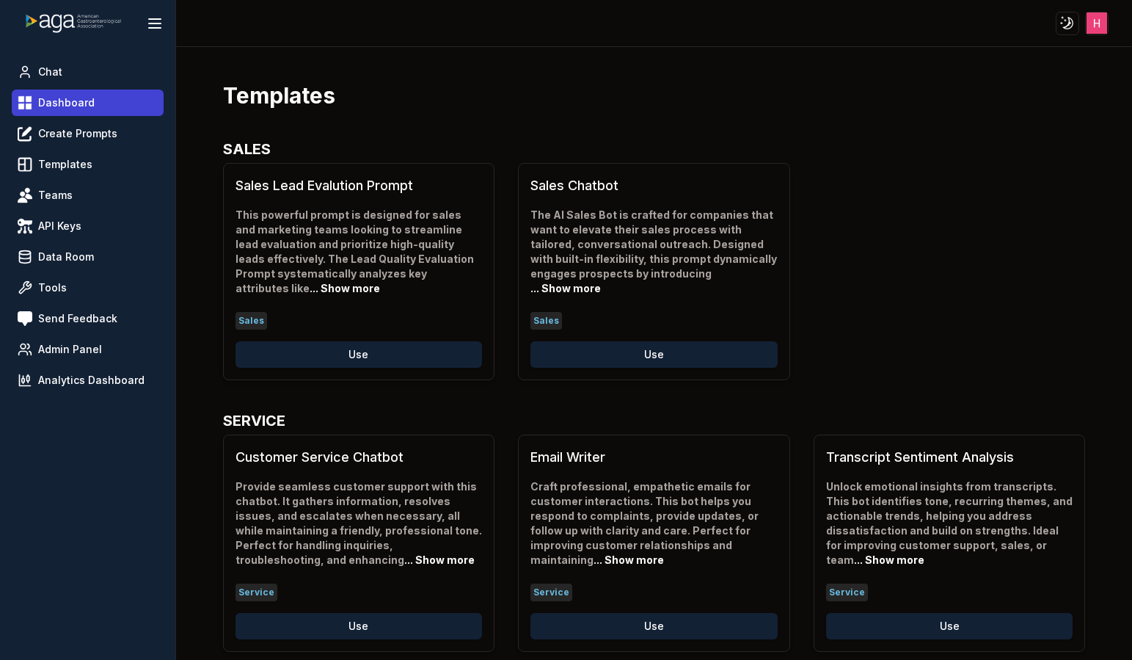
click at [79, 106] on span "Dashboard" at bounding box center [66, 102] width 56 height 15
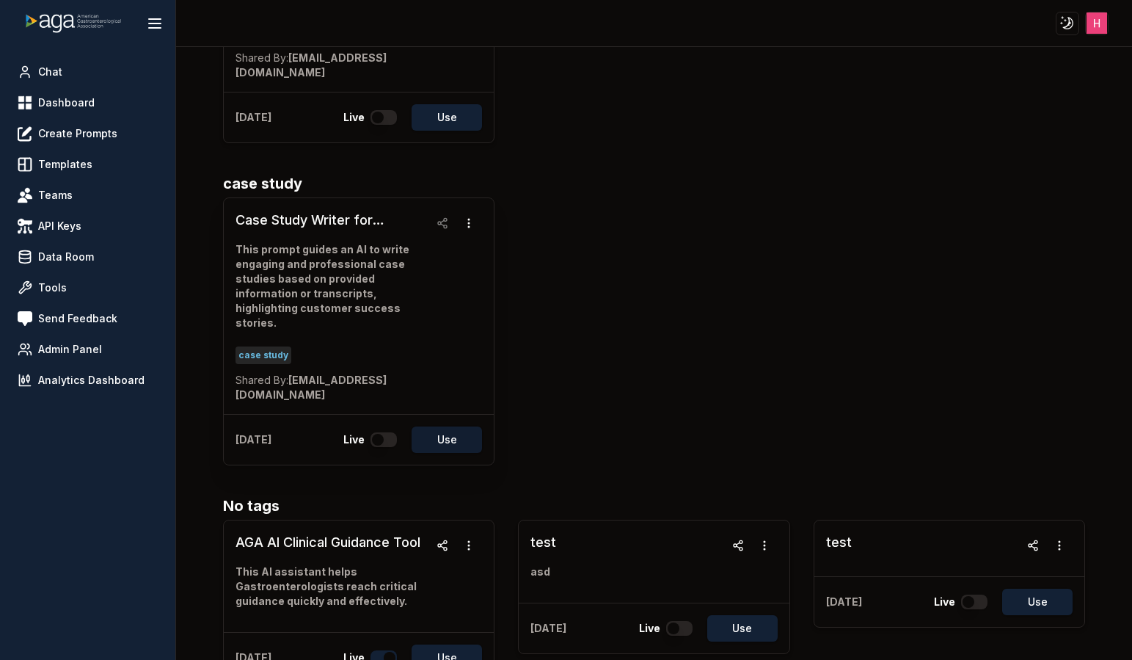
scroll to position [1525, 0]
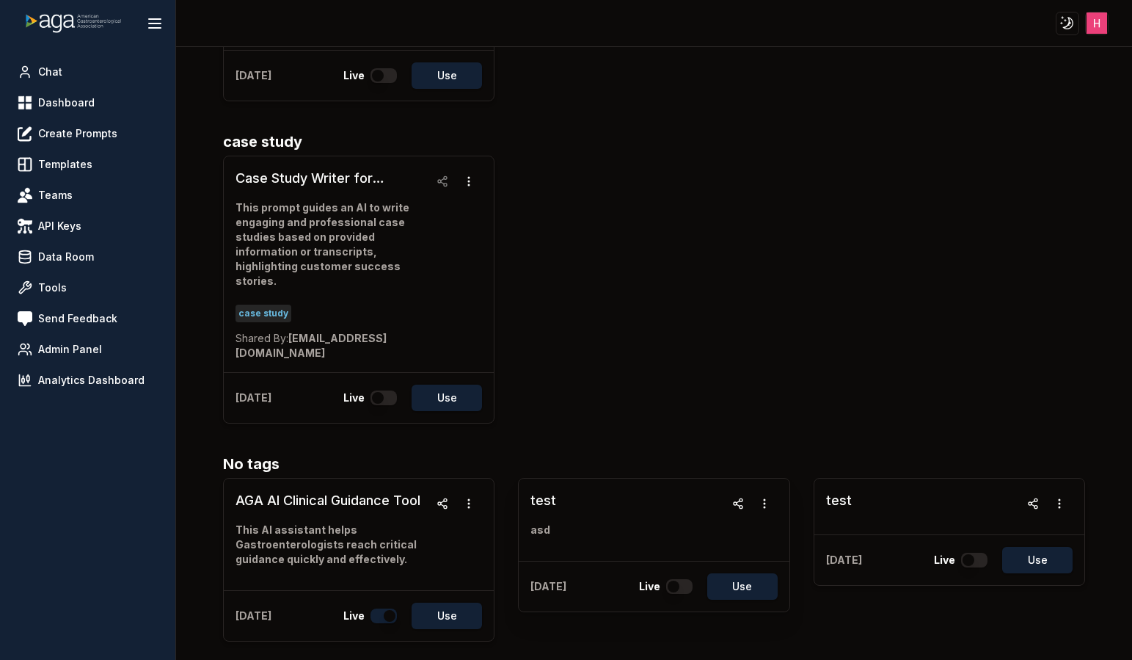
click at [534, 490] on h3 "test" at bounding box center [544, 500] width 26 height 21
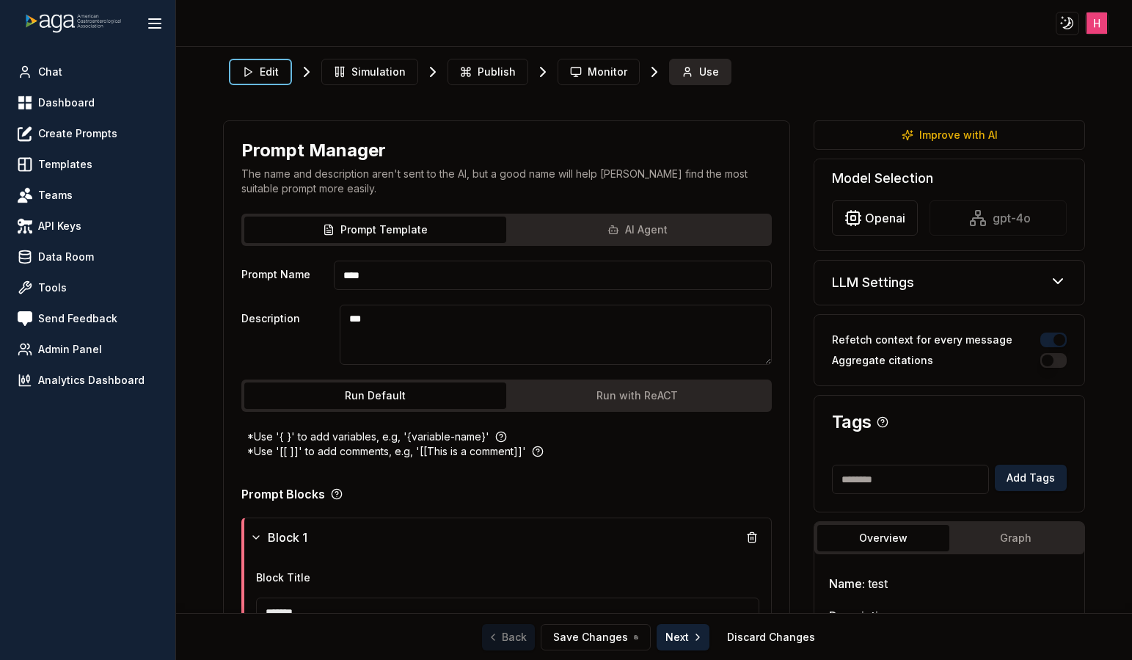
click at [682, 71] on icon at bounding box center [688, 72] width 12 height 12
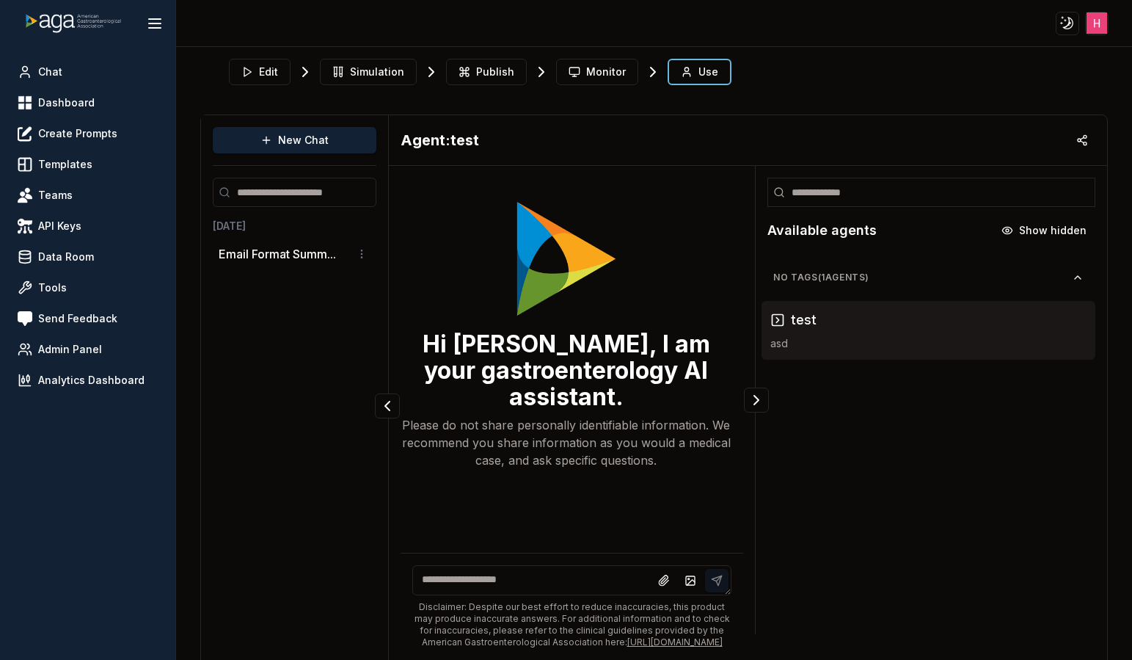
click at [478, 568] on textarea at bounding box center [572, 580] width 320 height 30
type textarea "**********"
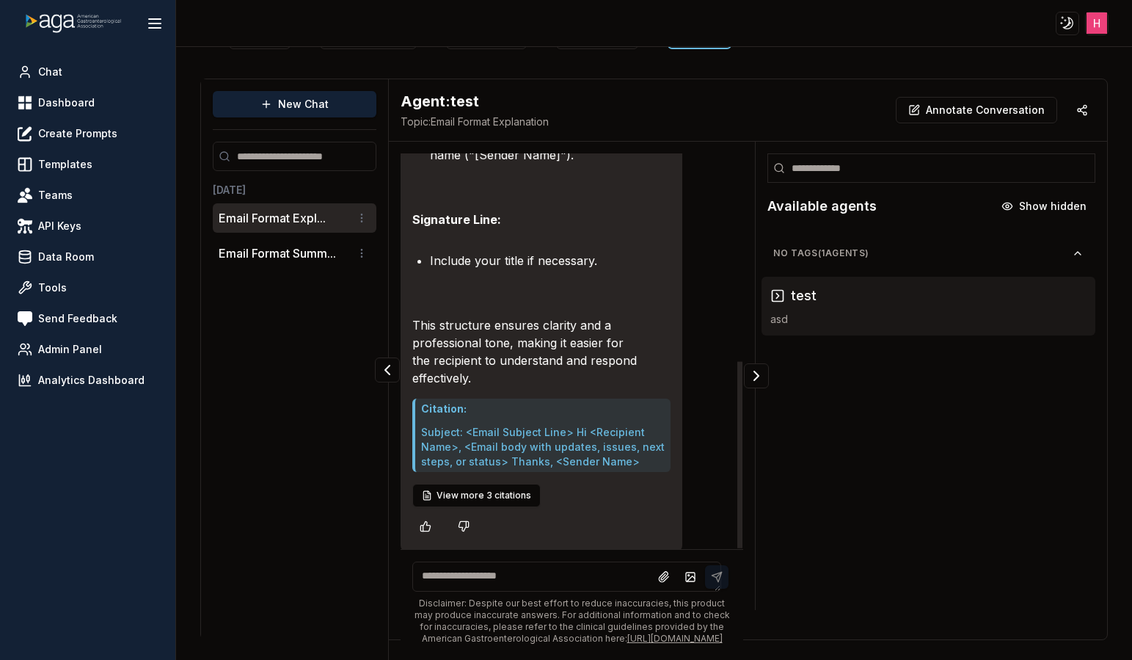
scroll to position [533, 0]
click at [507, 481] on button "View more 3 citations" at bounding box center [476, 492] width 128 height 23
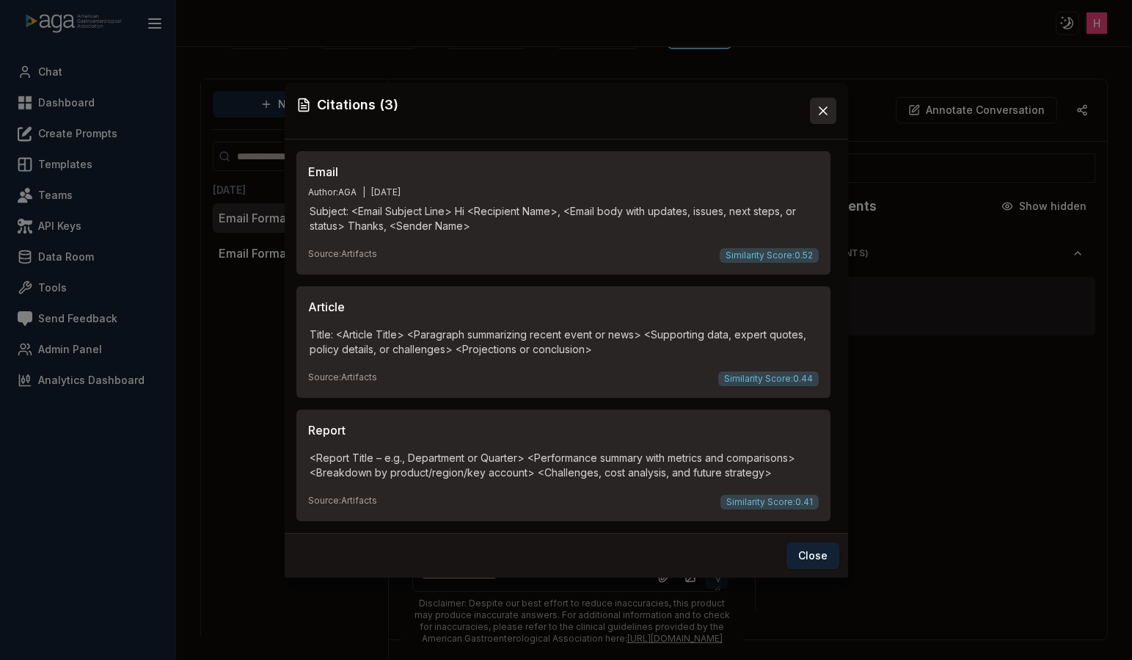
click at [817, 104] on icon at bounding box center [823, 110] width 15 height 15
